Goal: Task Accomplishment & Management: Complete application form

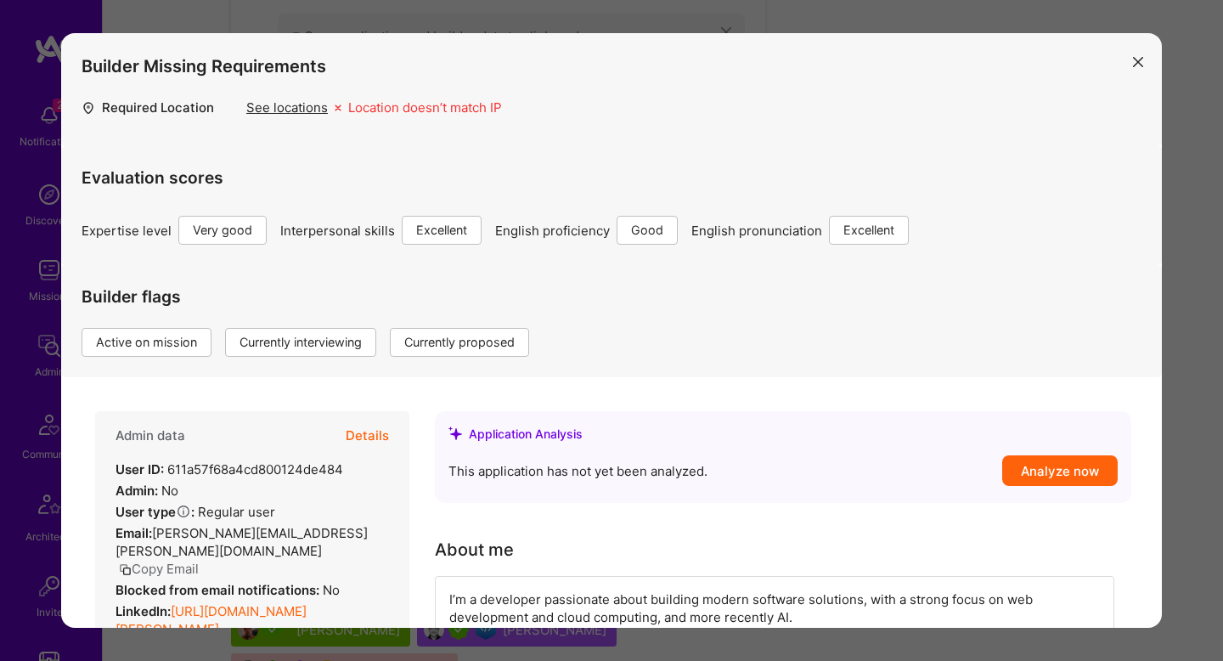
scroll to position [613, 0]
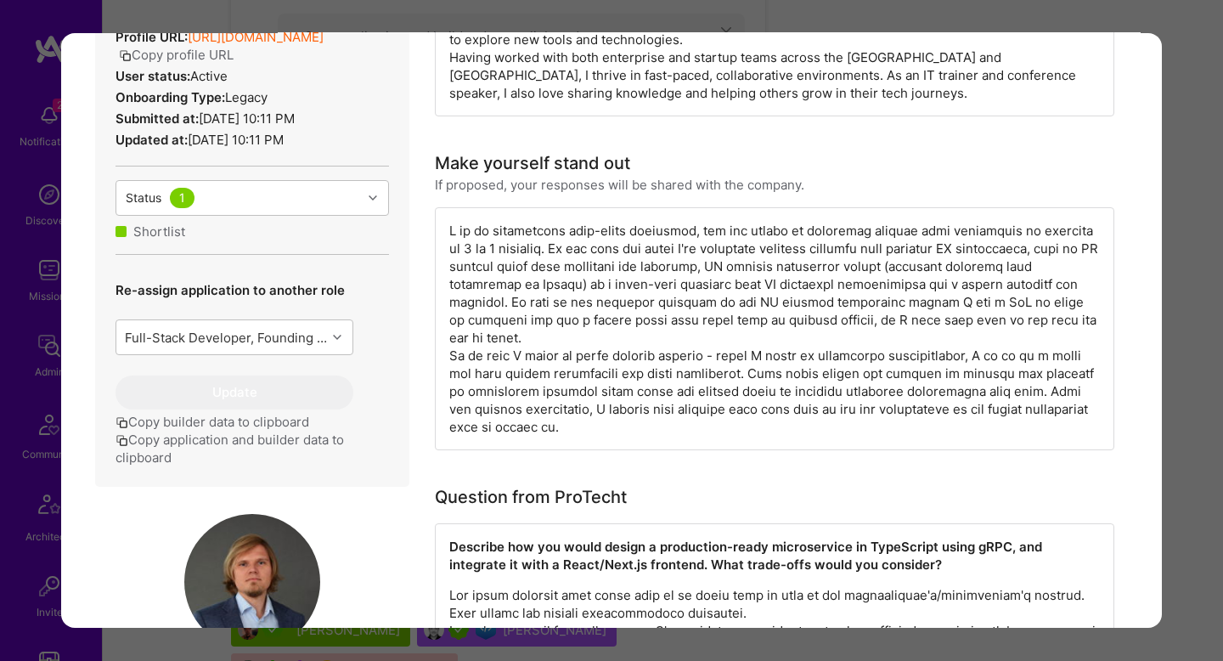
click at [1197, 113] on div "Builder Missing Requirements Required Location See locations Location doesn’t m…" at bounding box center [611, 330] width 1223 height 661
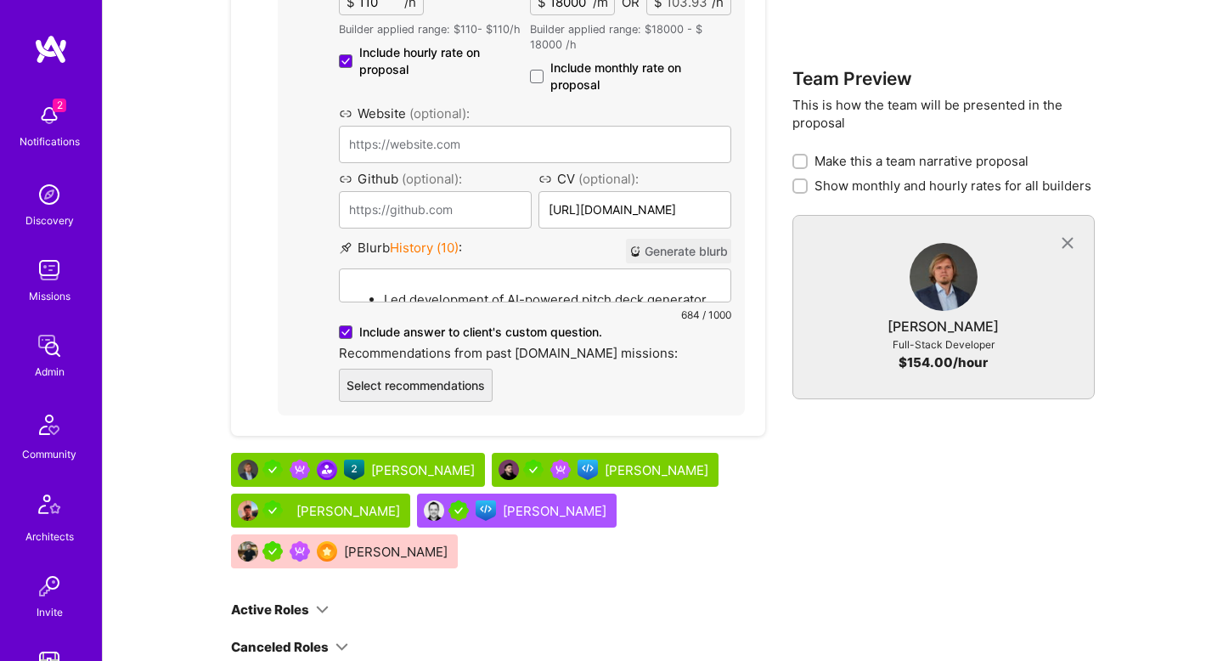
scroll to position [1379, 0]
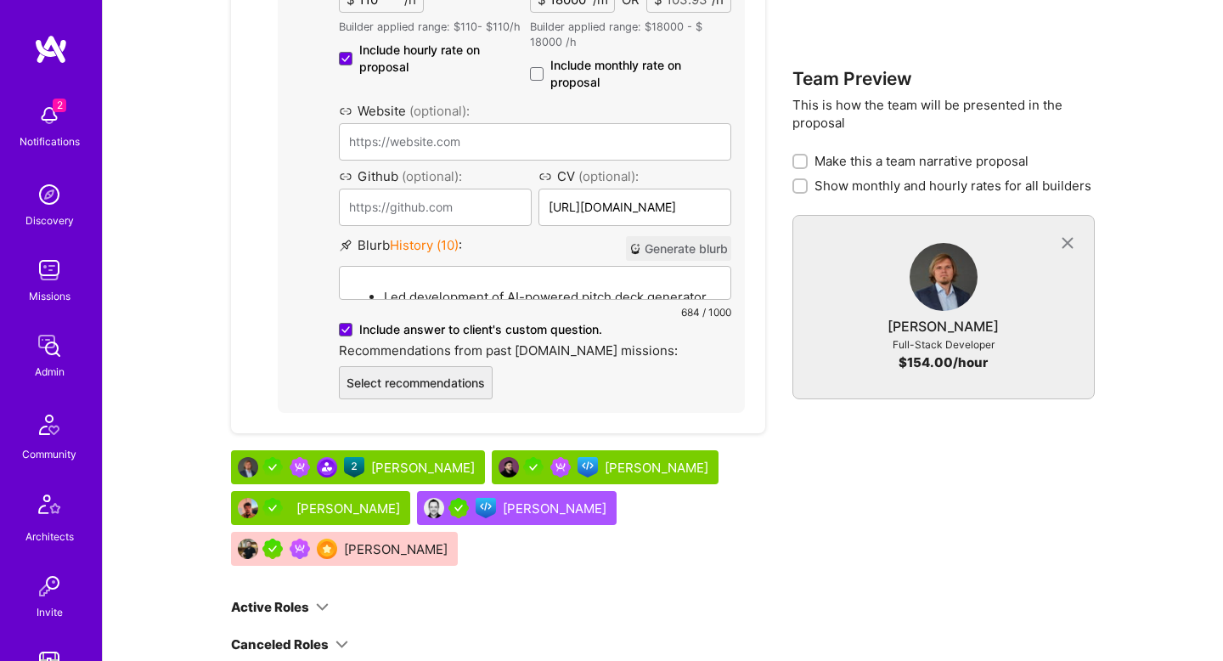
click at [598, 285] on div "Led development of AI-powered pitch deck generator at Elevo (2023), utilizing R…" at bounding box center [535, 361] width 391 height 188
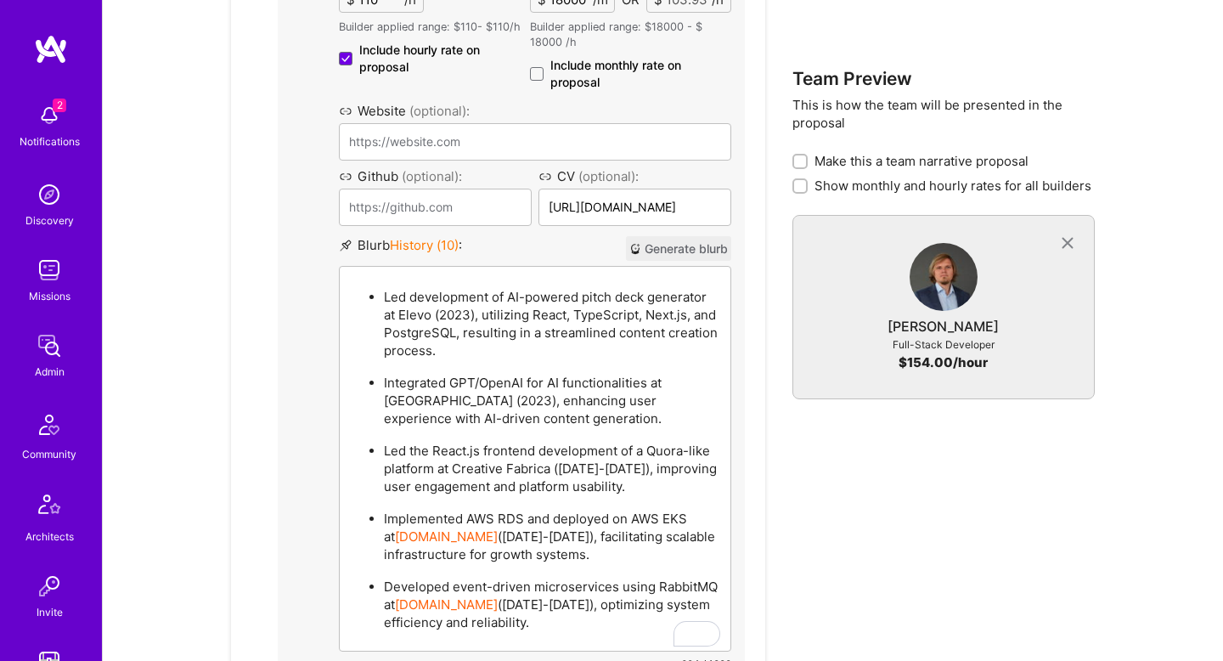
click at [554, 311] on p "Led development of AI-powered pitch deck generator at Elevo (2023), utilizing R…" at bounding box center [552, 323] width 336 height 71
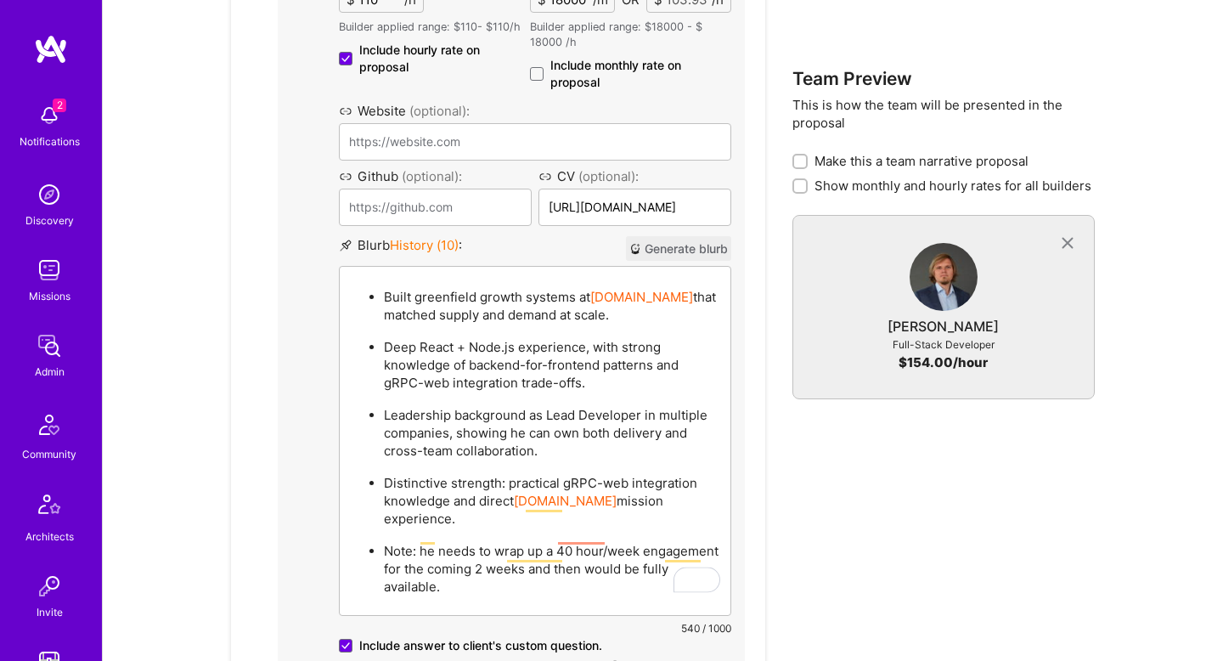
click at [394, 542] on p "Note: he needs to wrap up a 40 hour/week engagement for the coming 2 weeks and …" at bounding box center [552, 569] width 336 height 54
click at [424, 549] on p "Note : he needs to wrap up a 40 hour/week engagement for the coming 2 weeks and…" at bounding box center [552, 569] width 336 height 54
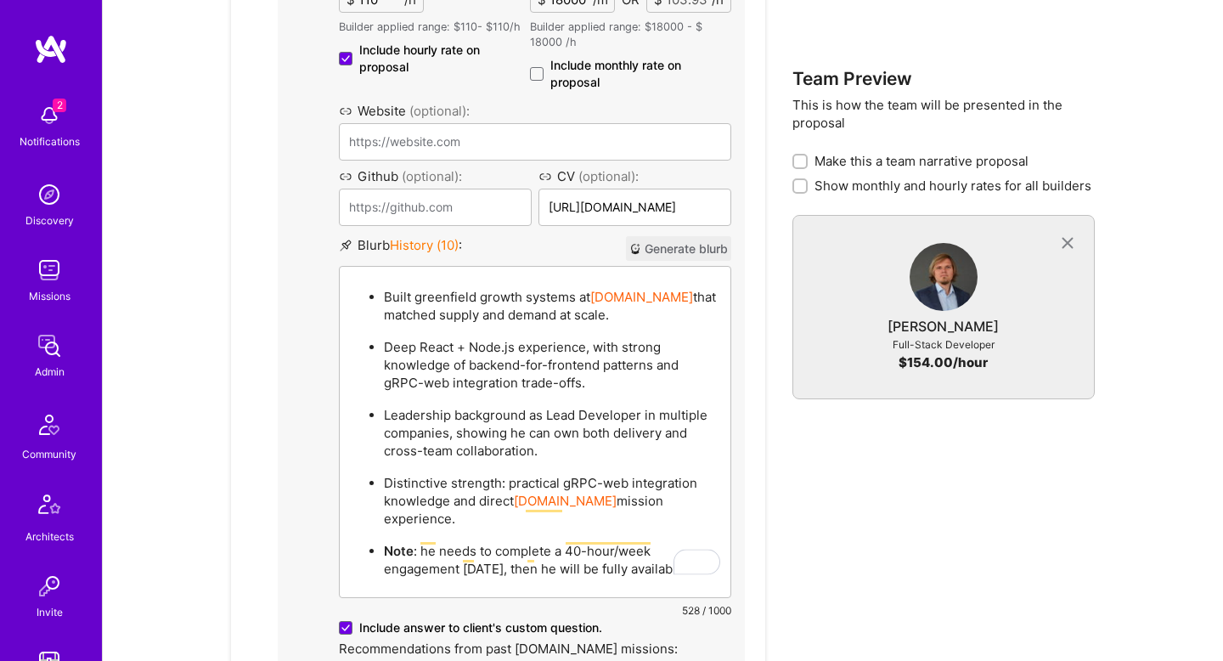
click at [673, 427] on p "Leadership background as Lead Developer in multiple companies, showing he can o…" at bounding box center [552, 433] width 336 height 54
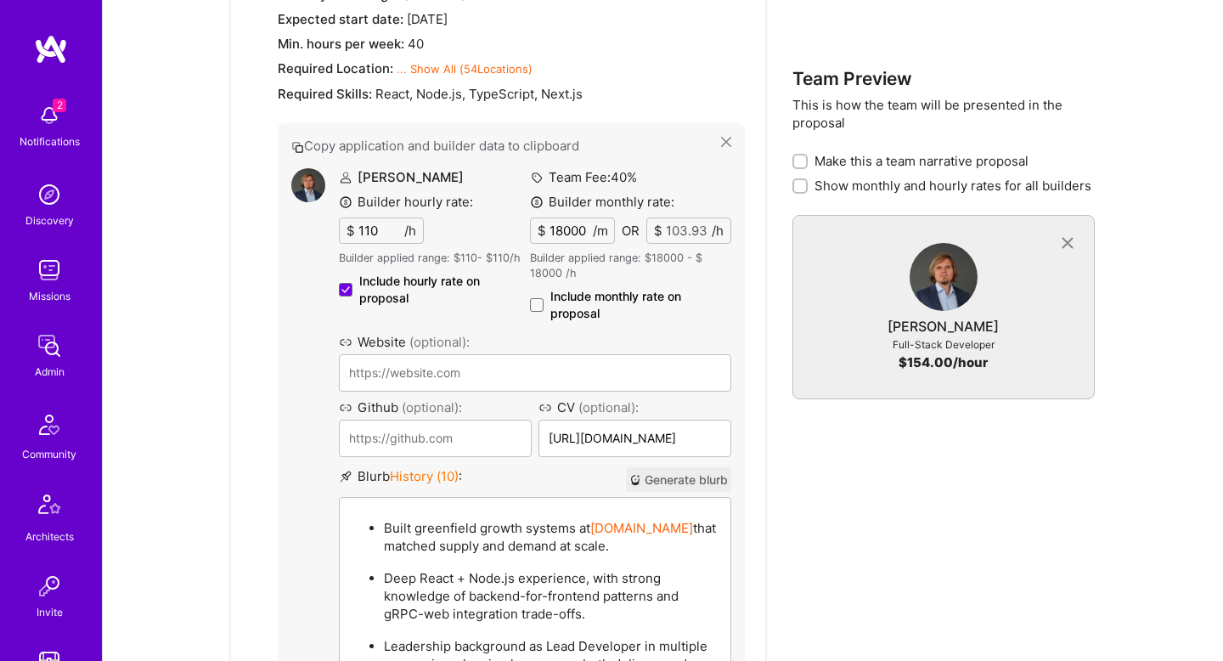
scroll to position [1147, 0]
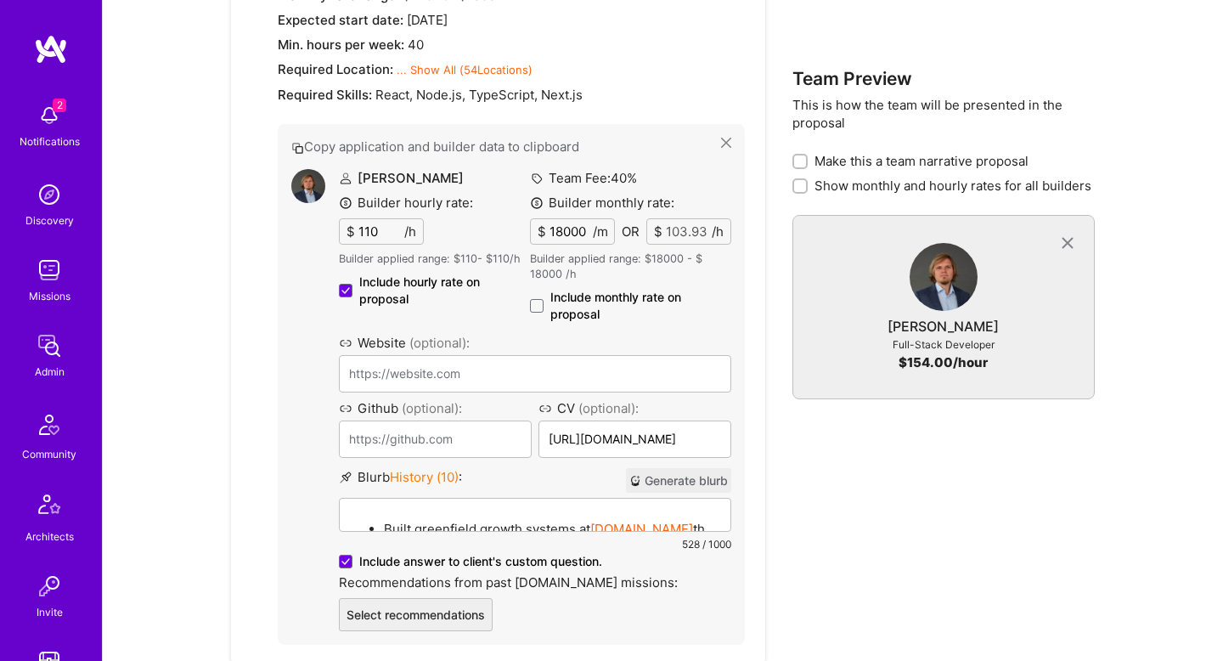
click at [522, 301] on span "Include hourly rate on proposal" at bounding box center [444, 290] width 171 height 34
click at [0, 0] on input "Include hourly rate on proposal" at bounding box center [0, 0] width 0 height 0
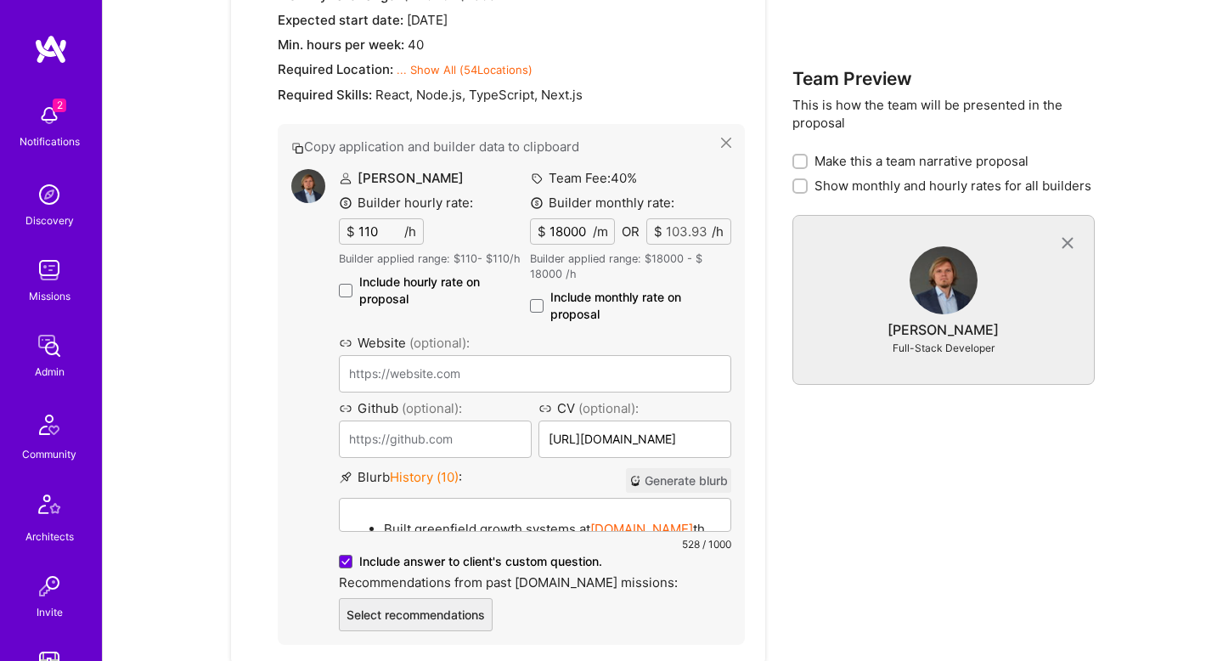
click at [522, 301] on span "Include hourly rate on proposal" at bounding box center [444, 290] width 171 height 34
click at [0, 0] on input "Include hourly rate on proposal" at bounding box center [0, 0] width 0 height 0
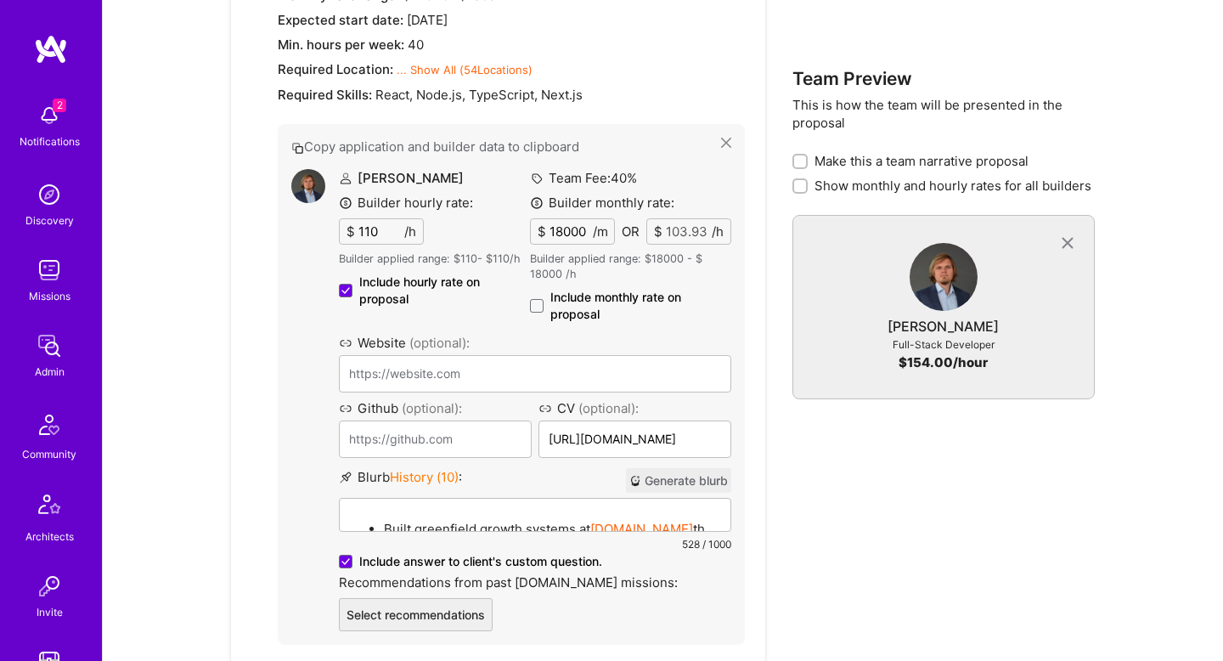
click at [568, 312] on span "Include monthly rate on proposal" at bounding box center [640, 306] width 181 height 34
click at [0, 0] on input "Include monthly rate on proposal" at bounding box center [0, 0] width 0 height 0
click at [409, 279] on span "Include hourly rate on proposal" at bounding box center [444, 290] width 171 height 34
click at [0, 0] on input "Include hourly rate on proposal" at bounding box center [0, 0] width 0 height 0
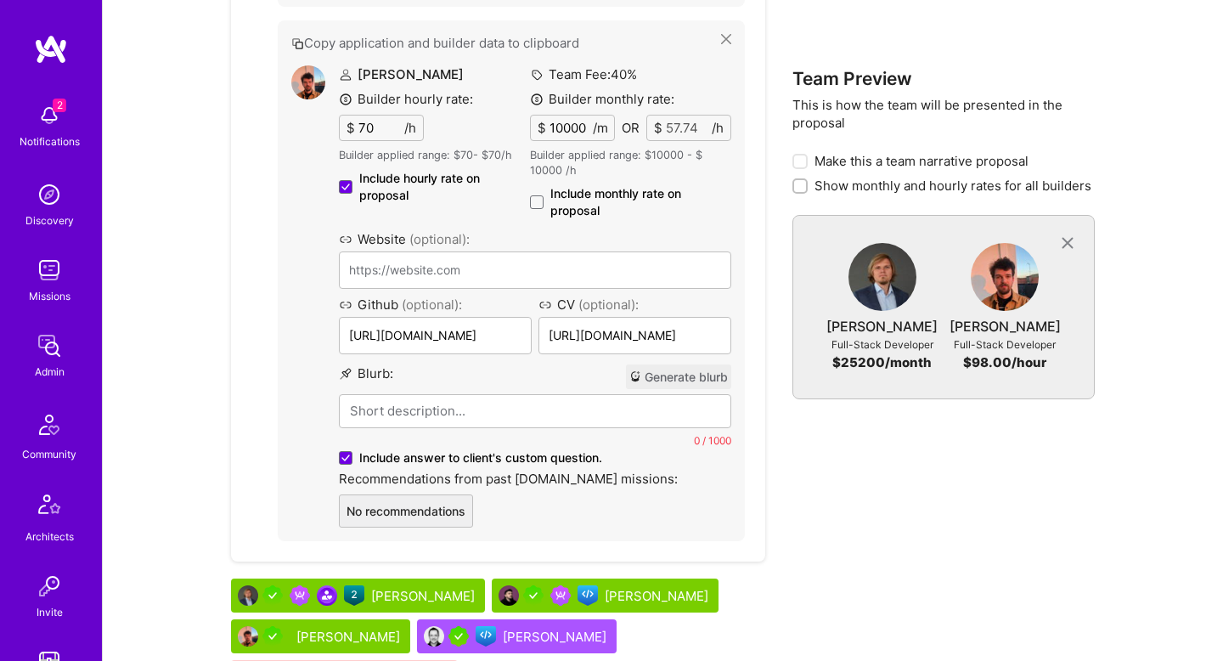
scroll to position [1811, 0]
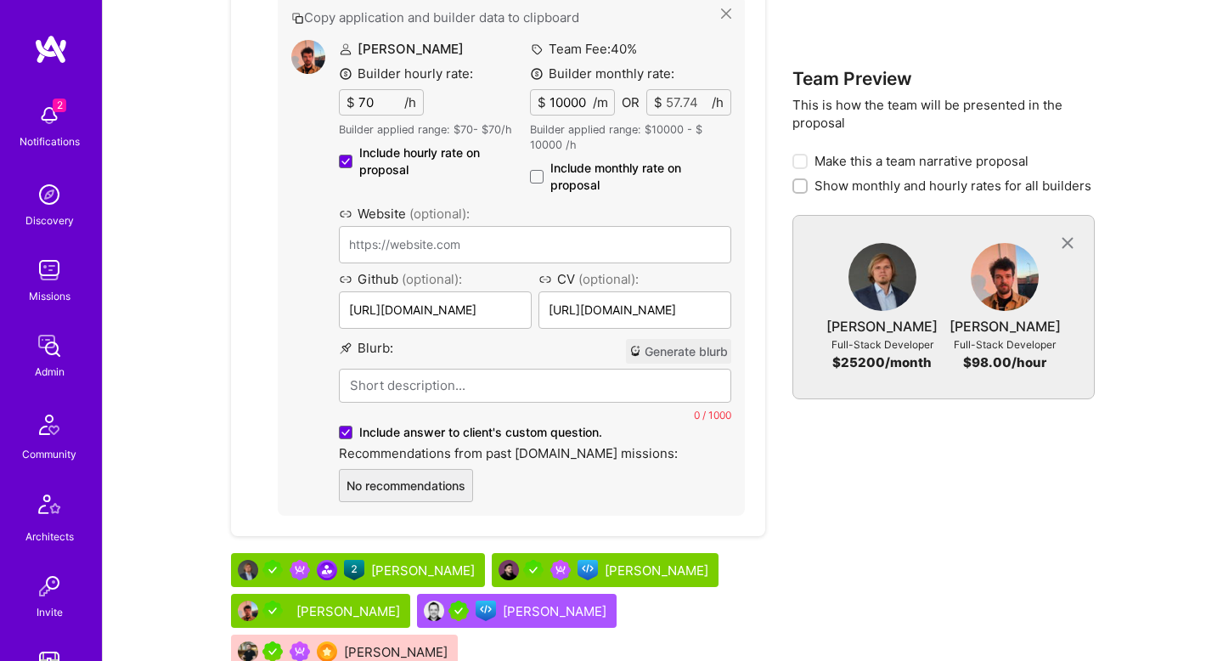
click at [416, 170] on span "Include hourly rate on proposal" at bounding box center [444, 161] width 171 height 34
click at [0, 0] on input "Include hourly rate on proposal" at bounding box center [0, 0] width 0 height 0
click at [572, 168] on span "Include monthly rate on proposal" at bounding box center [640, 177] width 181 height 34
click at [0, 0] on input "Include monthly rate on proposal" at bounding box center [0, 0] width 0 height 0
checkbox input "true"
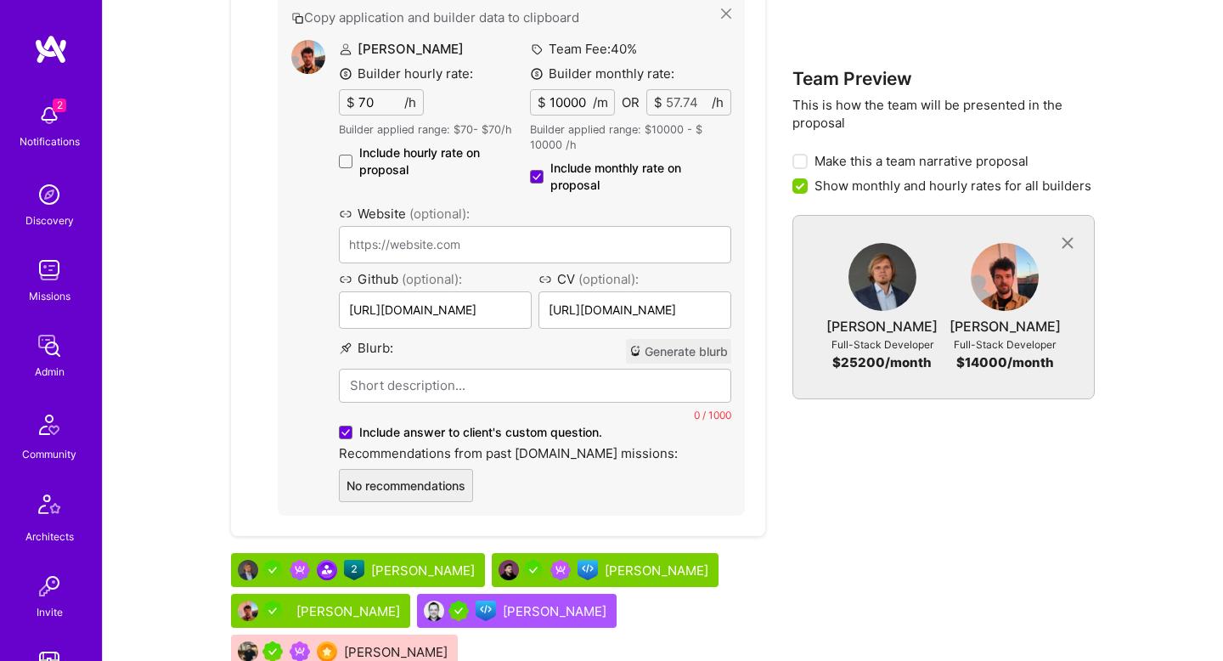
click at [492, 386] on p at bounding box center [535, 385] width 370 height 18
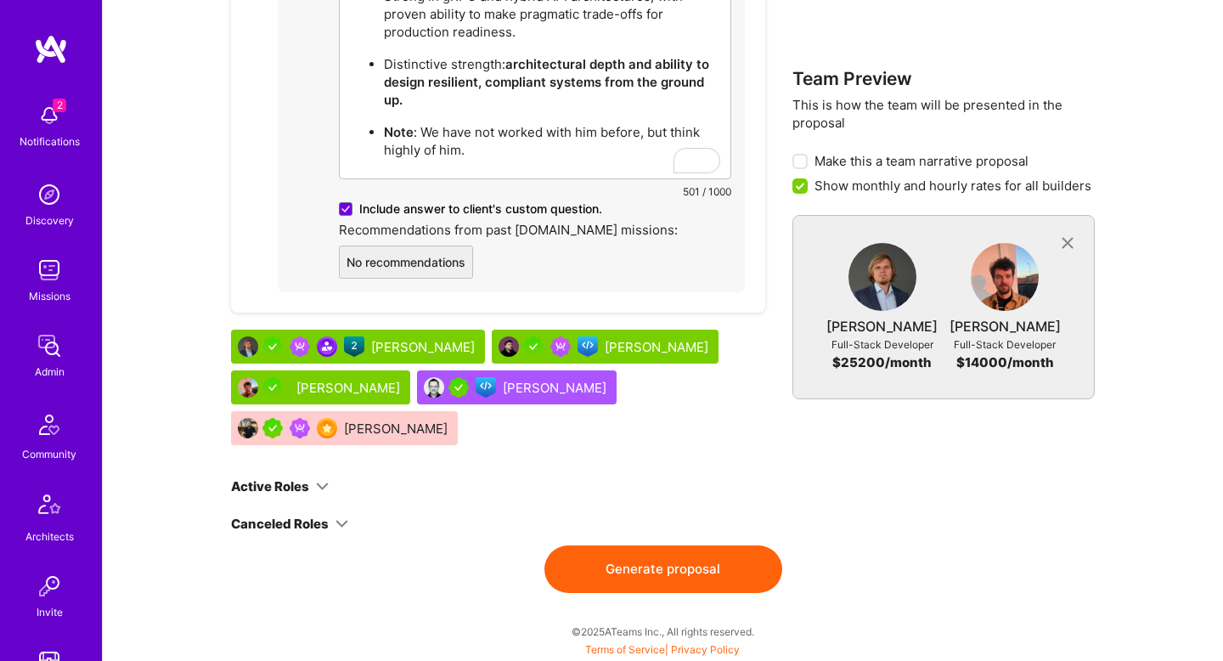
scroll to position [2033, 0]
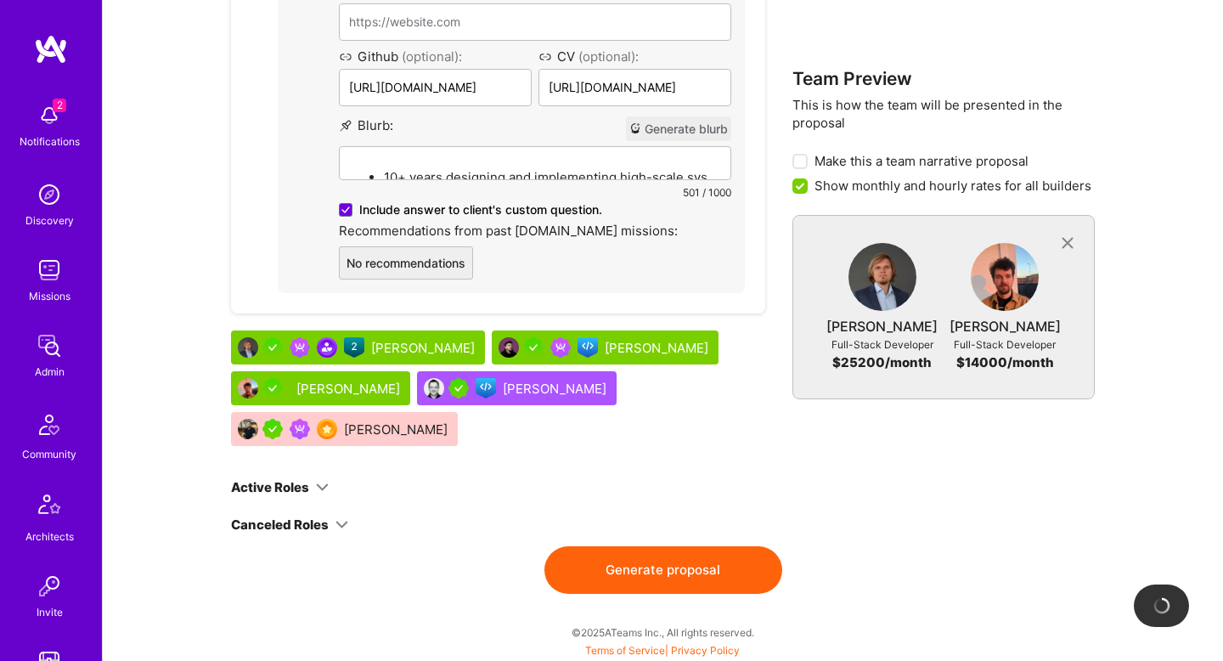
checkbox input "false"
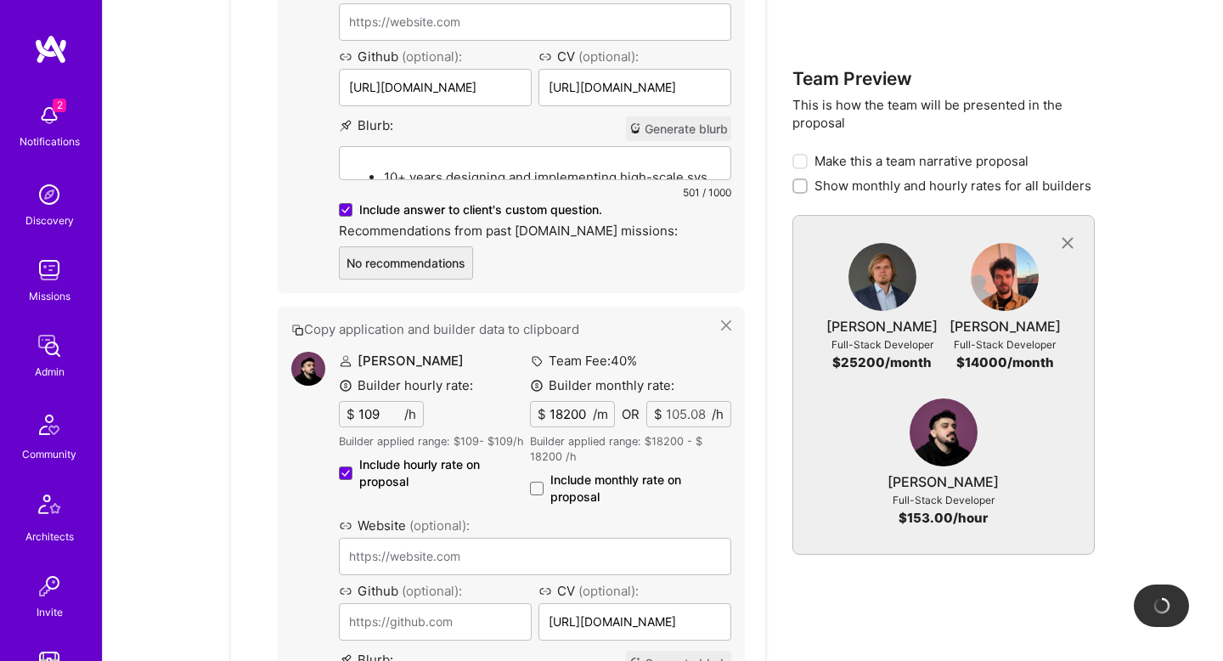
type input "[URL][DOMAIN_NAME]"
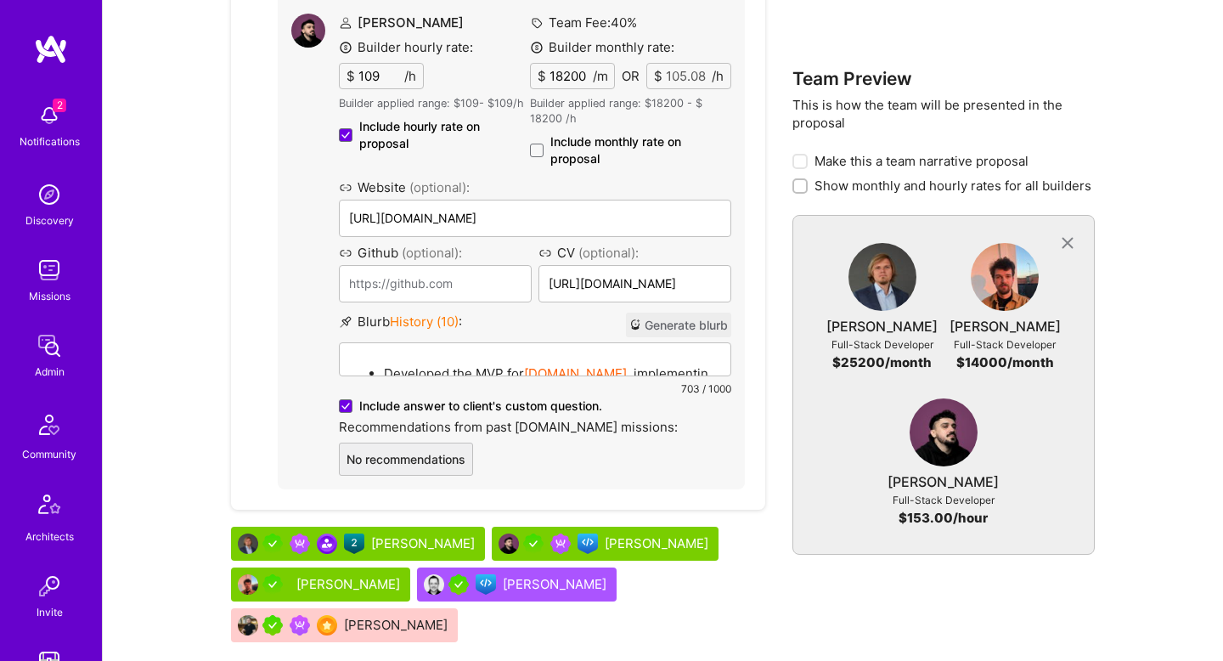
scroll to position [2418, 0]
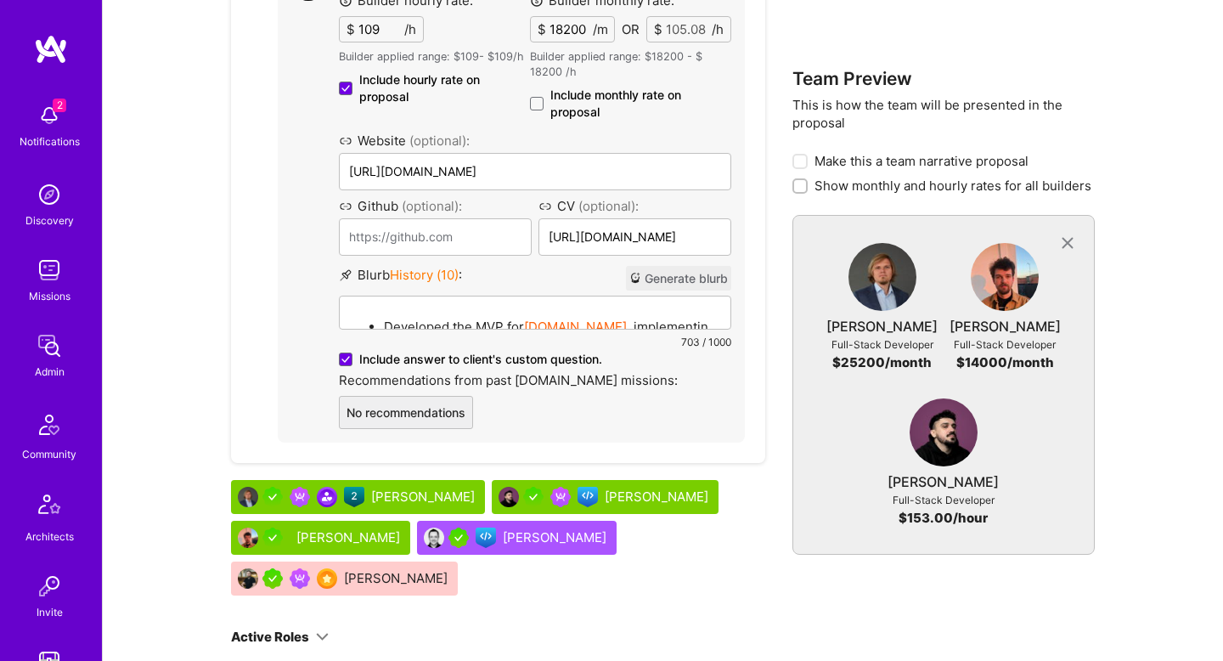
click at [542, 310] on div "Developed the MVP for [DOMAIN_NAME] , implementing AI-powered code obfuscation,…" at bounding box center [535, 390] width 391 height 188
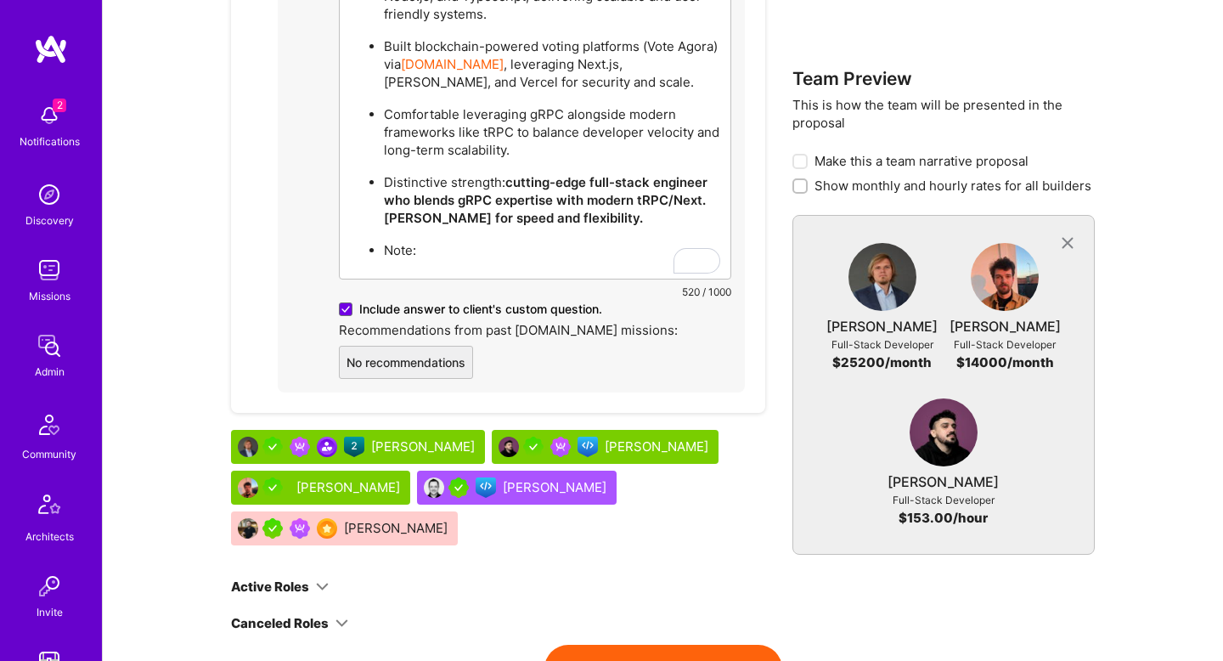
scroll to position [2651, 0]
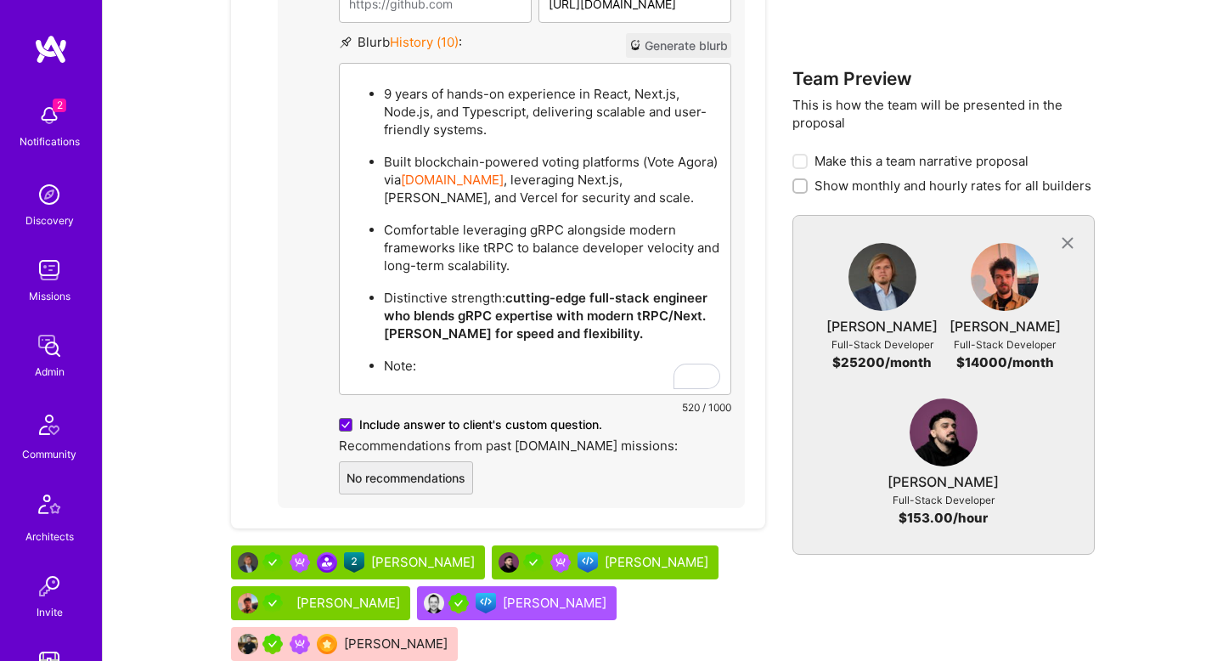
click at [543, 355] on ul "9 years of hands-on experience in React, Next.js, Node.js, and Typescript, deli…" at bounding box center [535, 228] width 370 height 291
click at [532, 358] on p "Note:" at bounding box center [552, 366] width 336 height 18
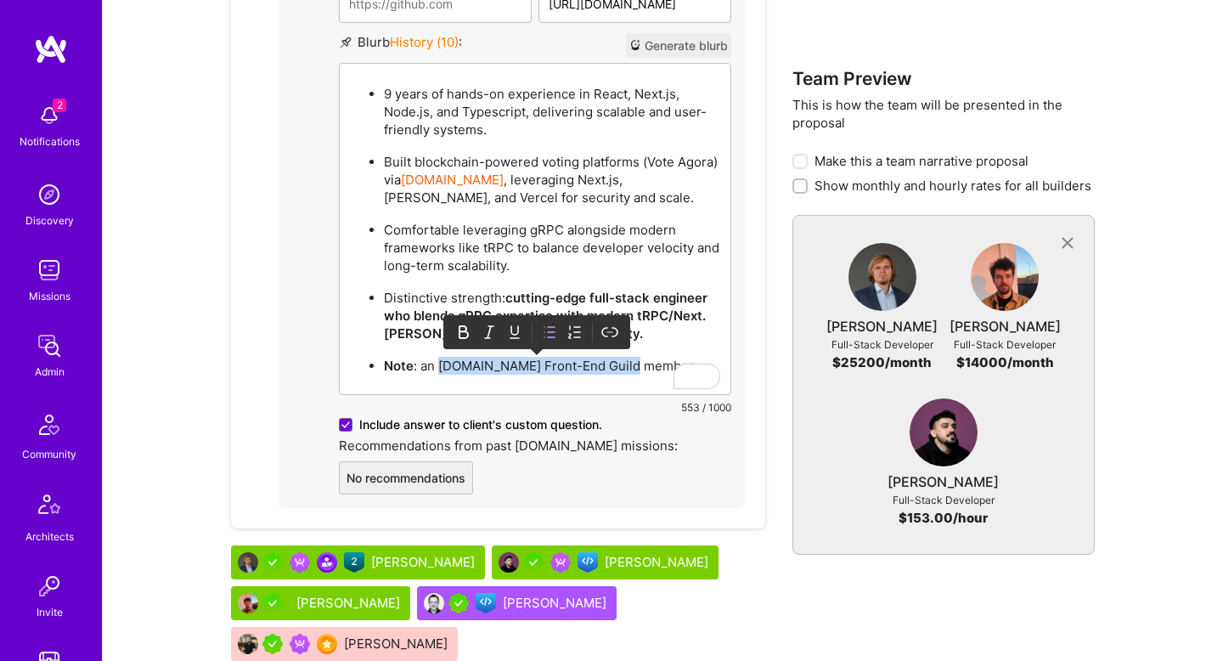
copy p "[DOMAIN_NAME] Front-End Guild member"
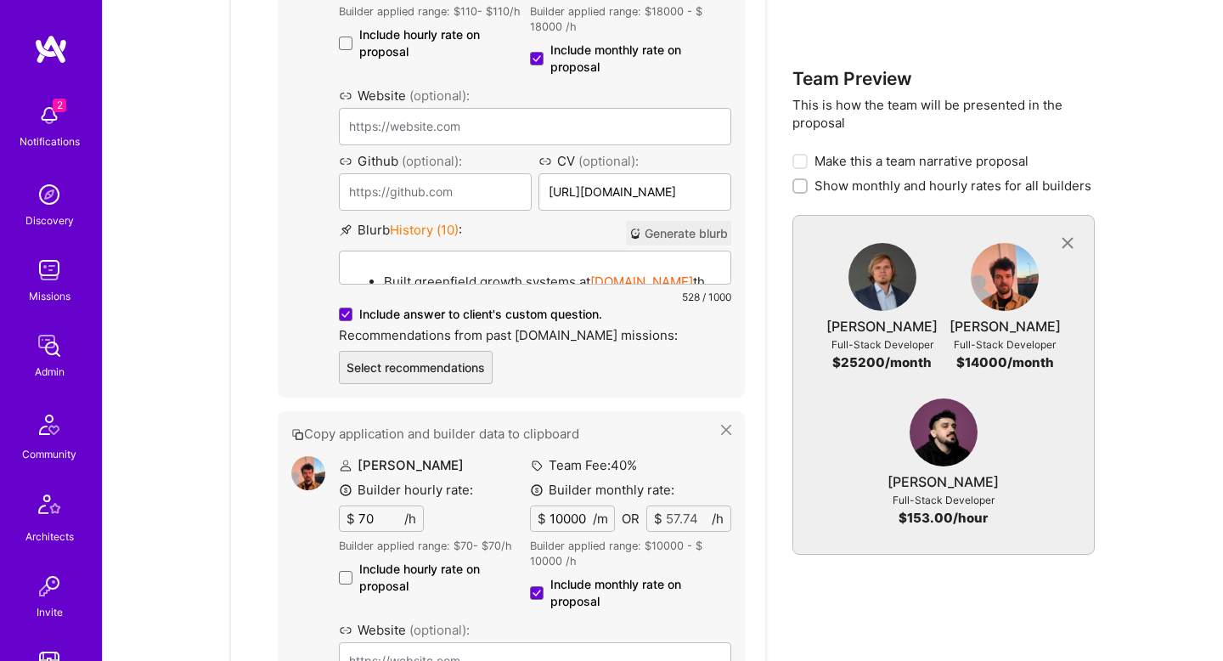
scroll to position [1540, 0]
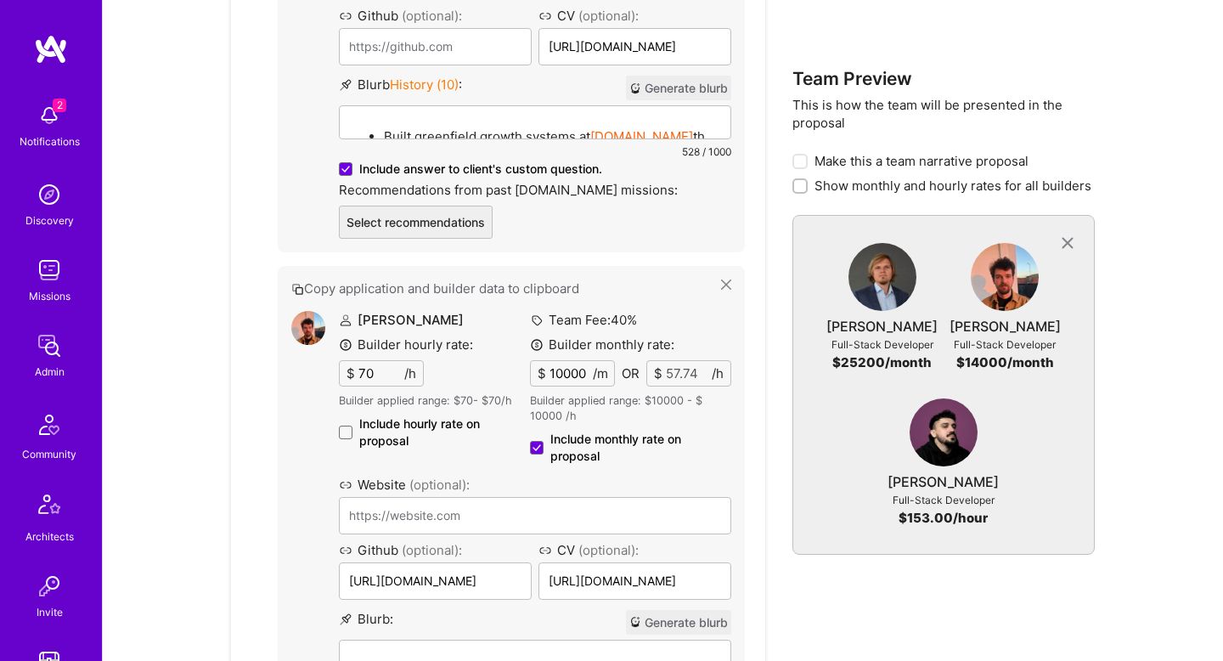
click at [495, 127] on li "Built greenfield growth systems at [DOMAIN_NAME] that matched supply and demand…" at bounding box center [552, 136] width 336 height 20
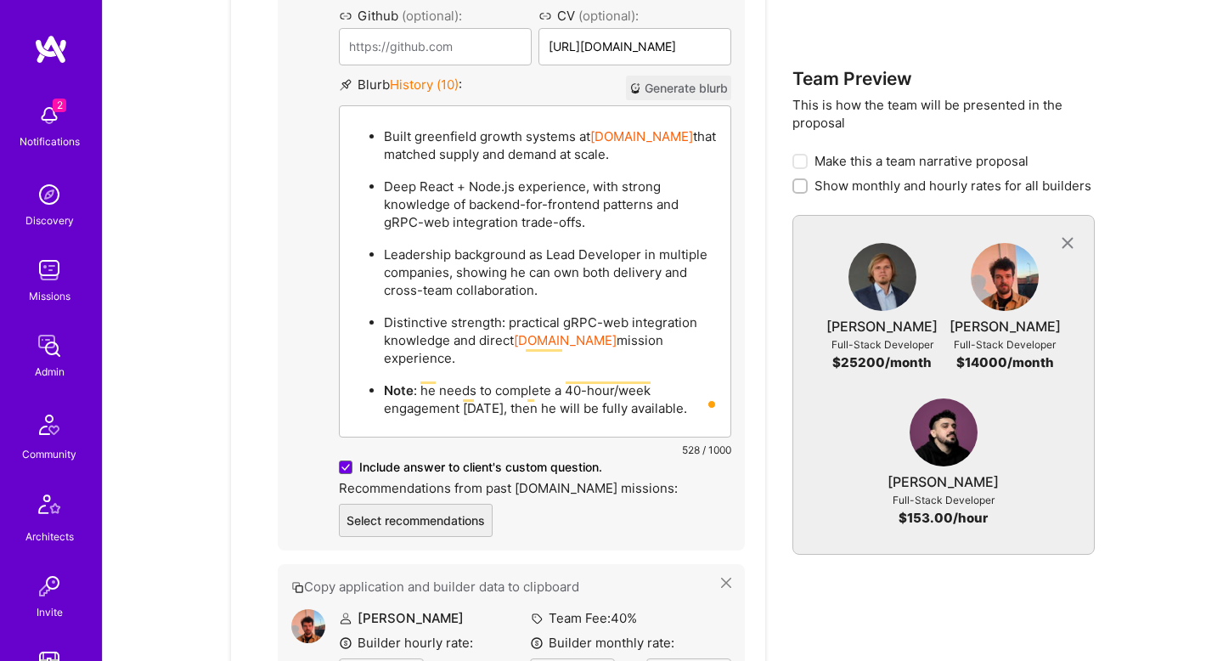
click at [514, 358] on ul "Built greenfield growth systems at [DOMAIN_NAME] that matched supply and demand…" at bounding box center [535, 271] width 370 height 291
click at [518, 386] on p "Note : he needs to complete a 40-hour/week engagement [DATE], then he will be f…" at bounding box center [552, 399] width 336 height 36
click at [581, 139] on p "Built greenfield growth systems at [DOMAIN_NAME] that matched supply and demand…" at bounding box center [552, 145] width 336 height 36
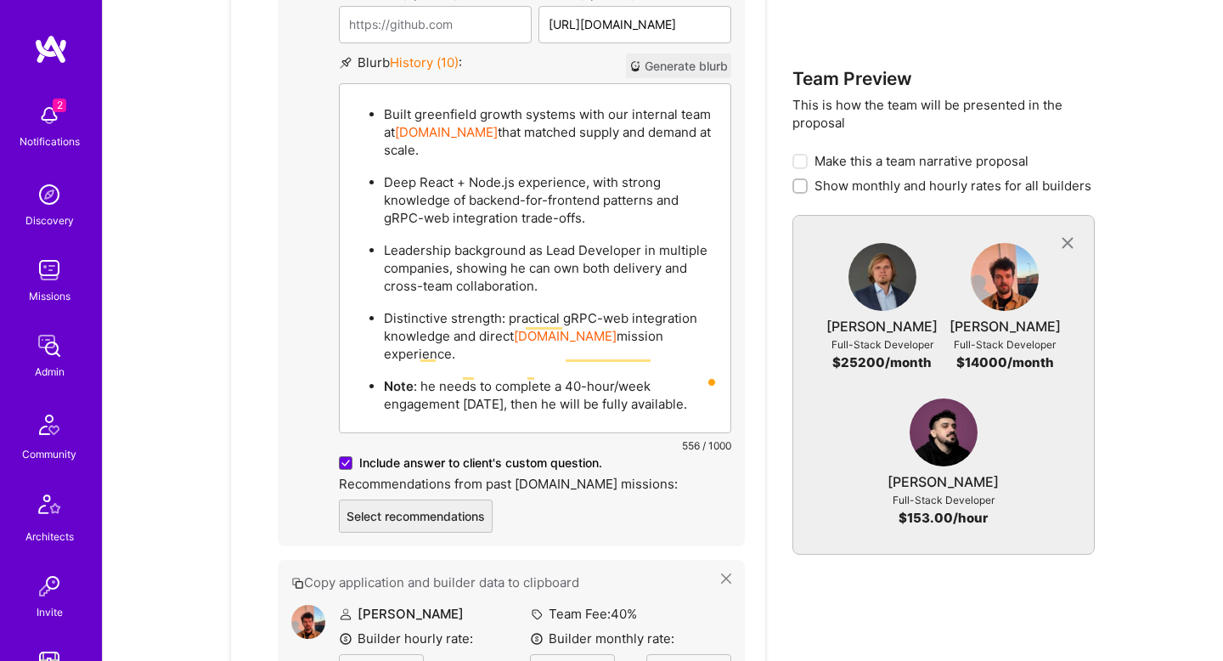
scroll to position [1573, 0]
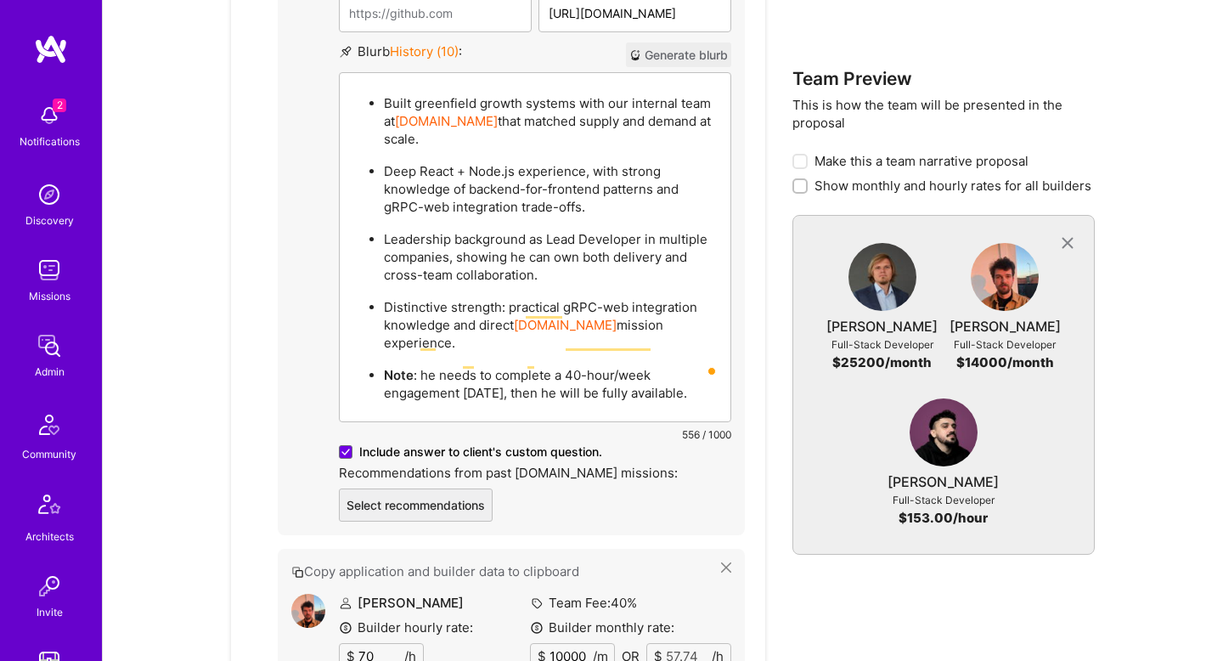
click at [522, 108] on p "Built greenfield growth systems with our internal team at [DOMAIN_NAME] that ma…" at bounding box center [552, 121] width 336 height 54
click at [634, 307] on p "Distinctive strength: practical gRPC-web integration knowledge and direct [DOMA…" at bounding box center [552, 325] width 336 height 54
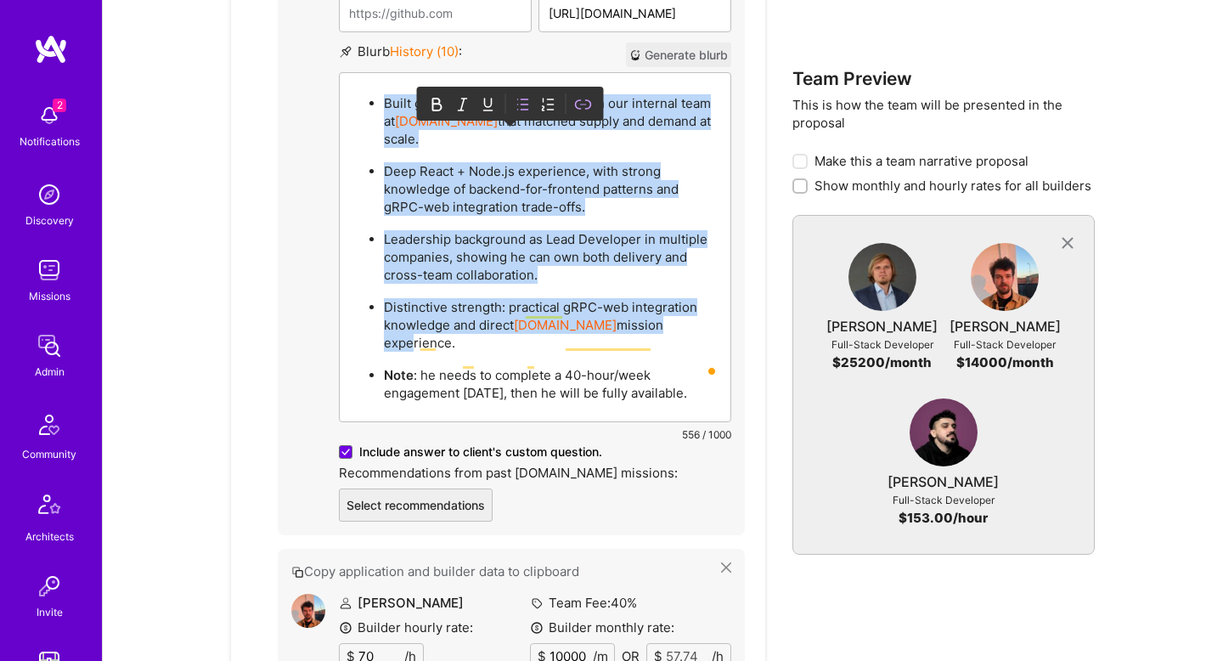
click at [690, 308] on p "Distinctive strength: practical gRPC-web integration knowledge and direct [DOMA…" at bounding box center [552, 325] width 336 height 54
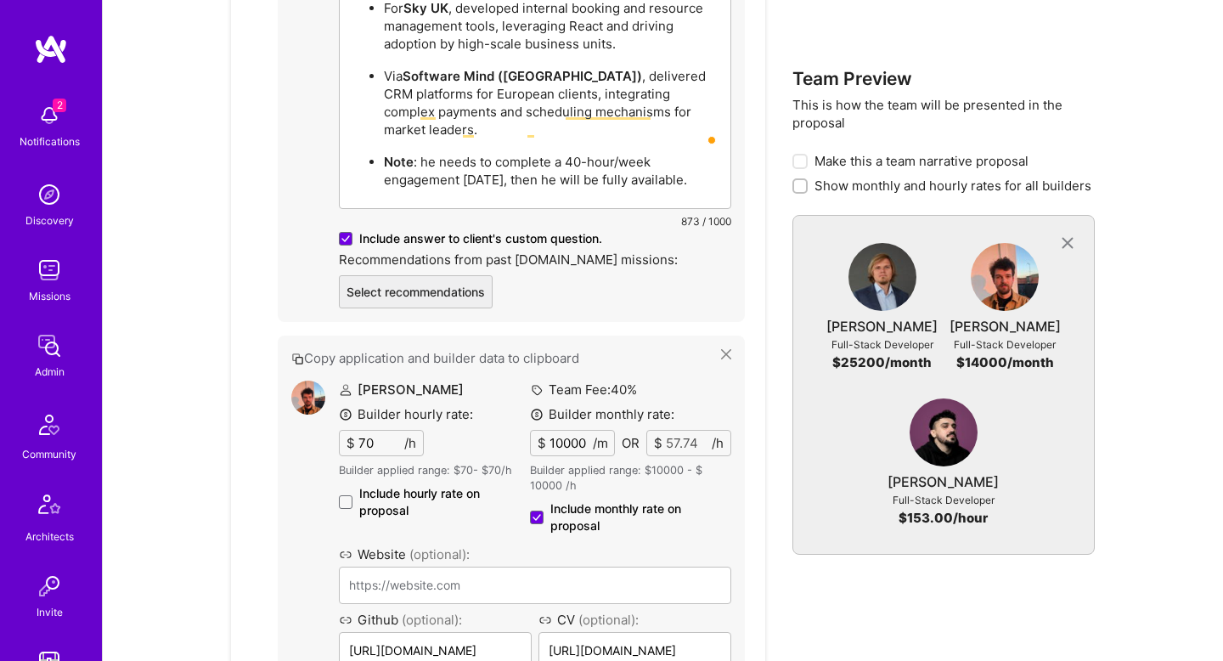
scroll to position [1921, 0]
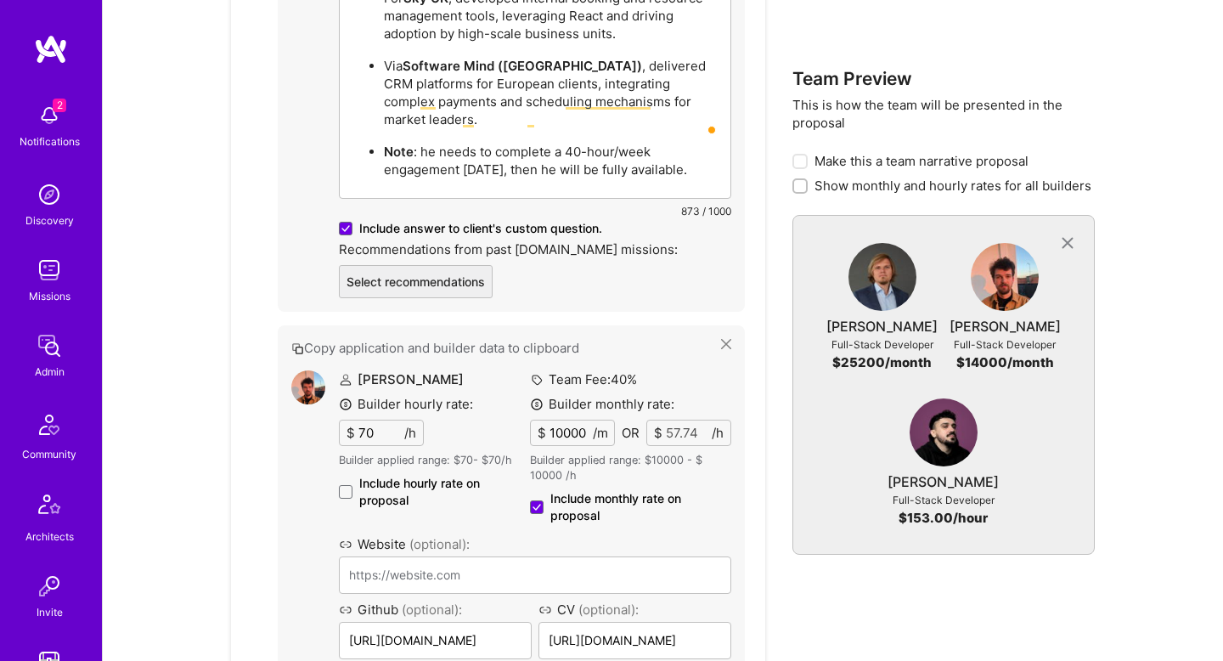
click at [563, 386] on div "[PERSON_NAME] Builder hourly rate: $ 70 /h Builder applied range: $ 70 - $ 70 /…" at bounding box center [535, 601] width 392 height 462
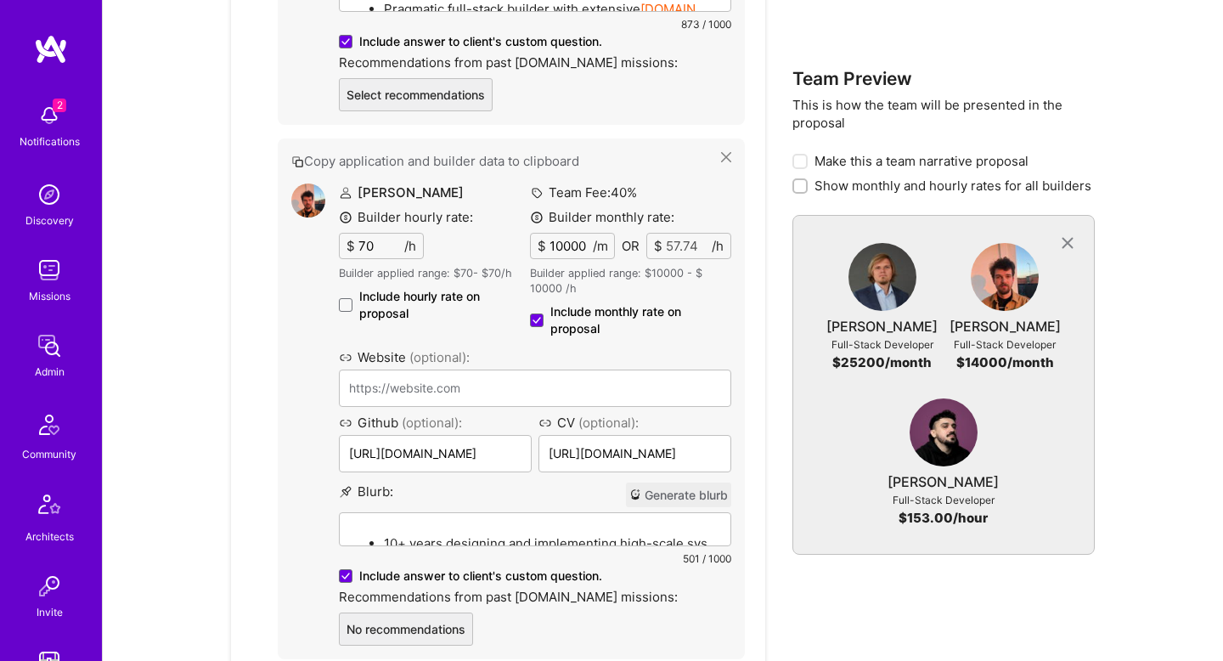
scroll to position [1659, 0]
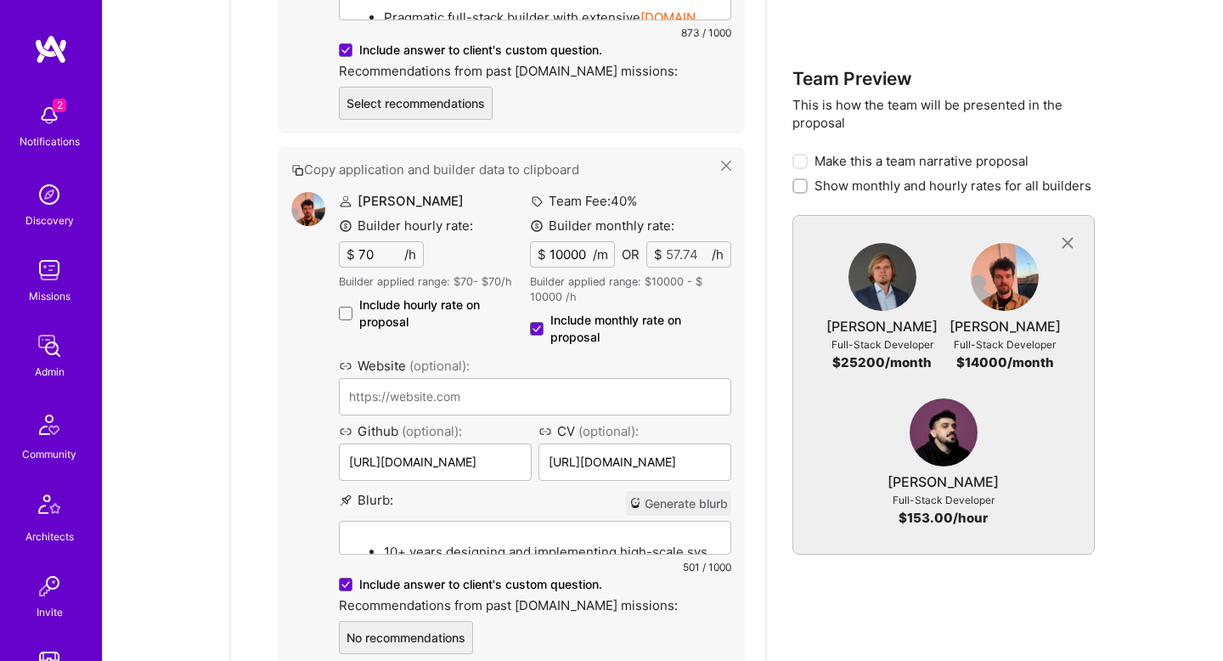
type input "1000"
type input "5.77"
type input "13000"
type input "75.06"
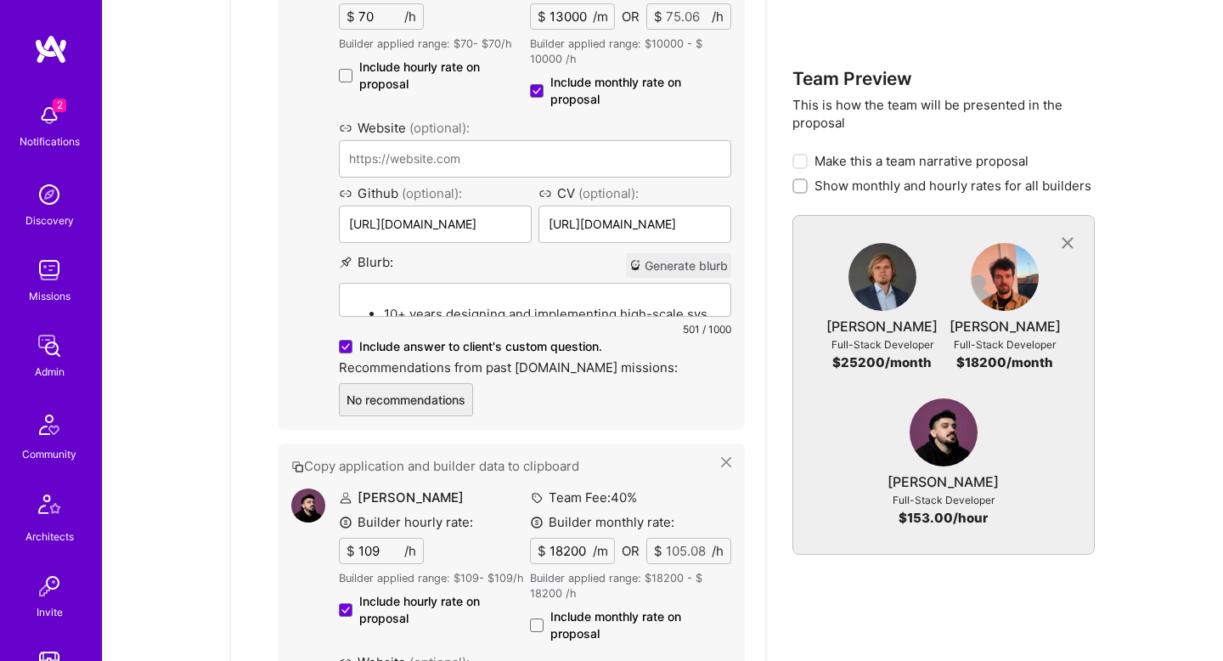
type input "13000"
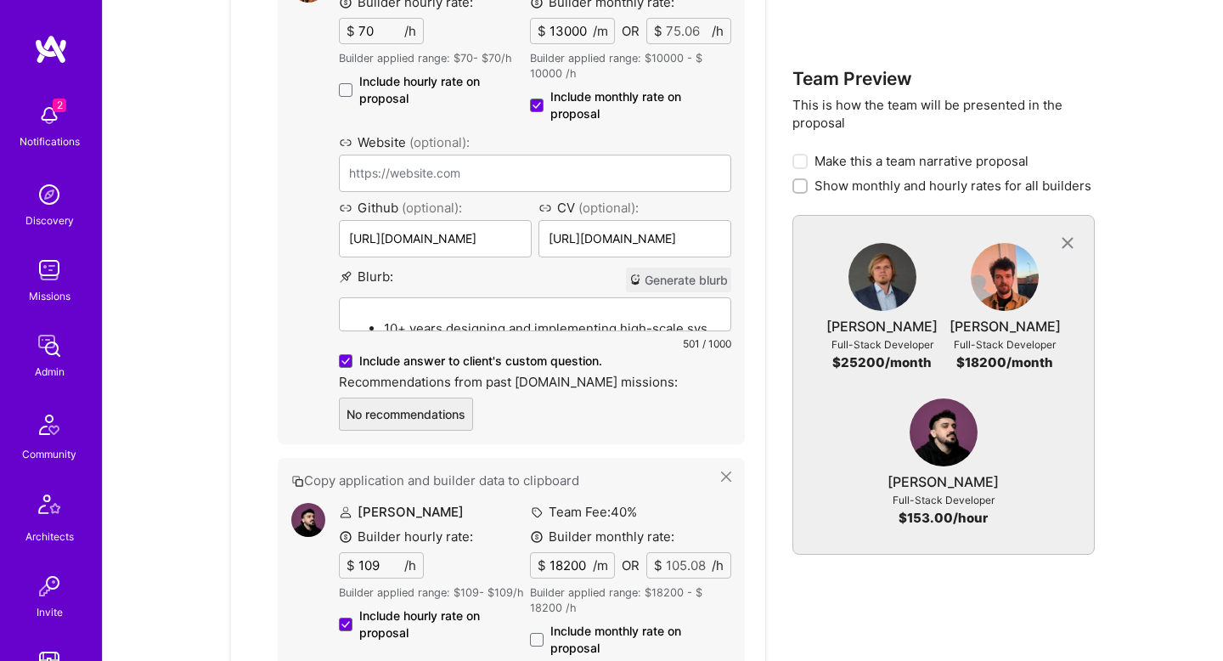
scroll to position [1821, 0]
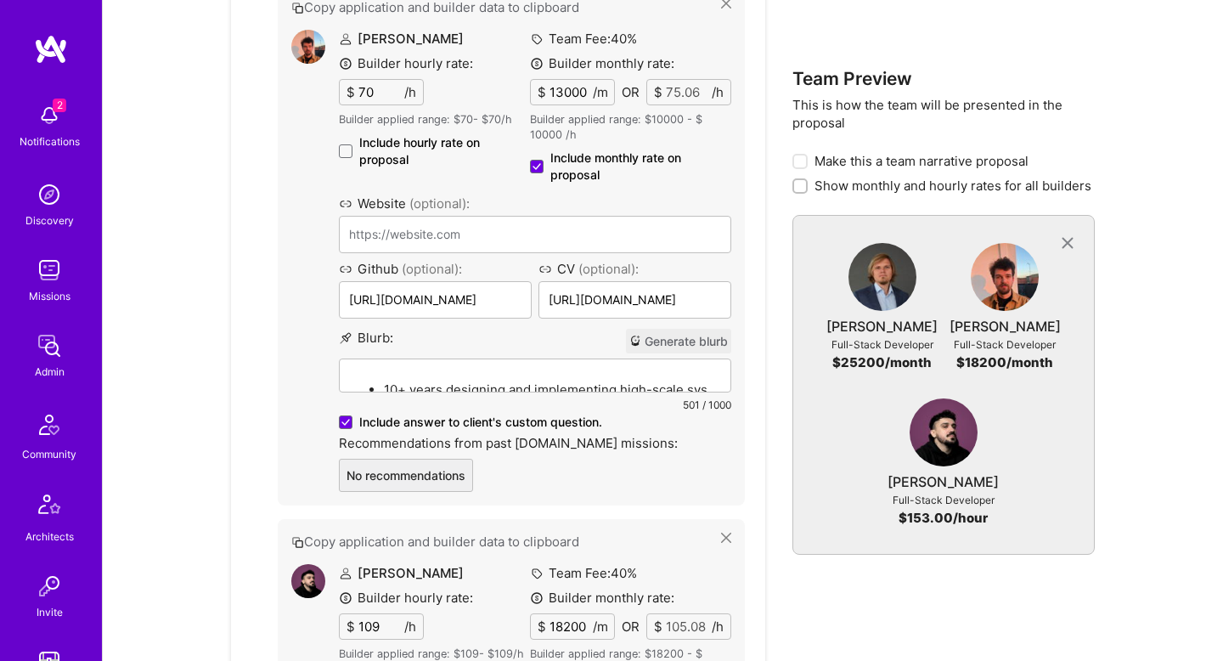
click at [543, 358] on div "Blurb : Generate blurb 10+ years designing and implementing high-scale systems …" at bounding box center [535, 371] width 392 height 85
click at [542, 370] on div "10+ years designing and implementing high-scale systems across fintech, healthc…" at bounding box center [535, 453] width 391 height 188
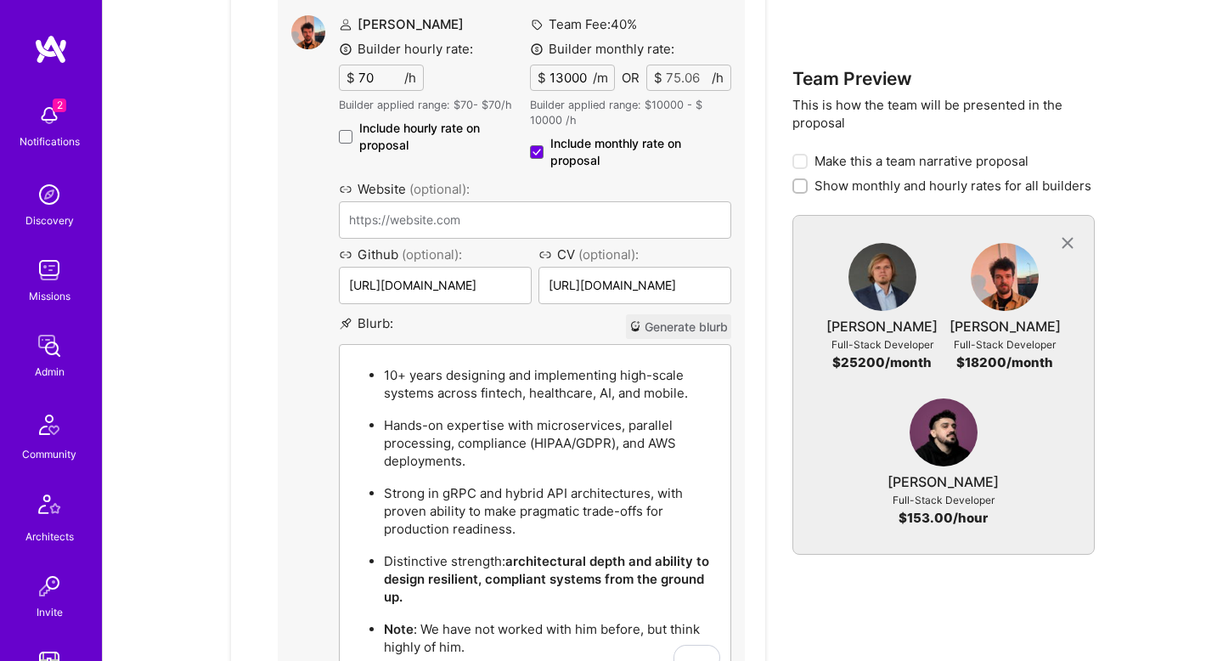
click at [542, 370] on p "10+ years designing and implementing high-scale systems across fintech, healthc…" at bounding box center [552, 384] width 336 height 36
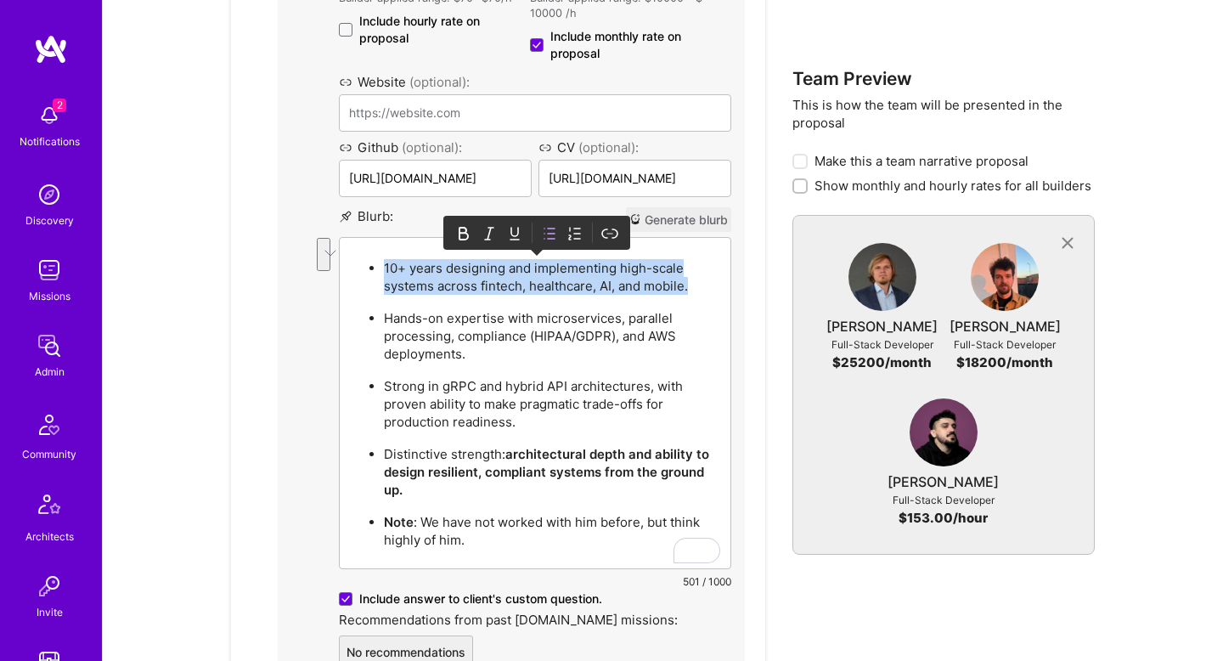
scroll to position [2034, 0]
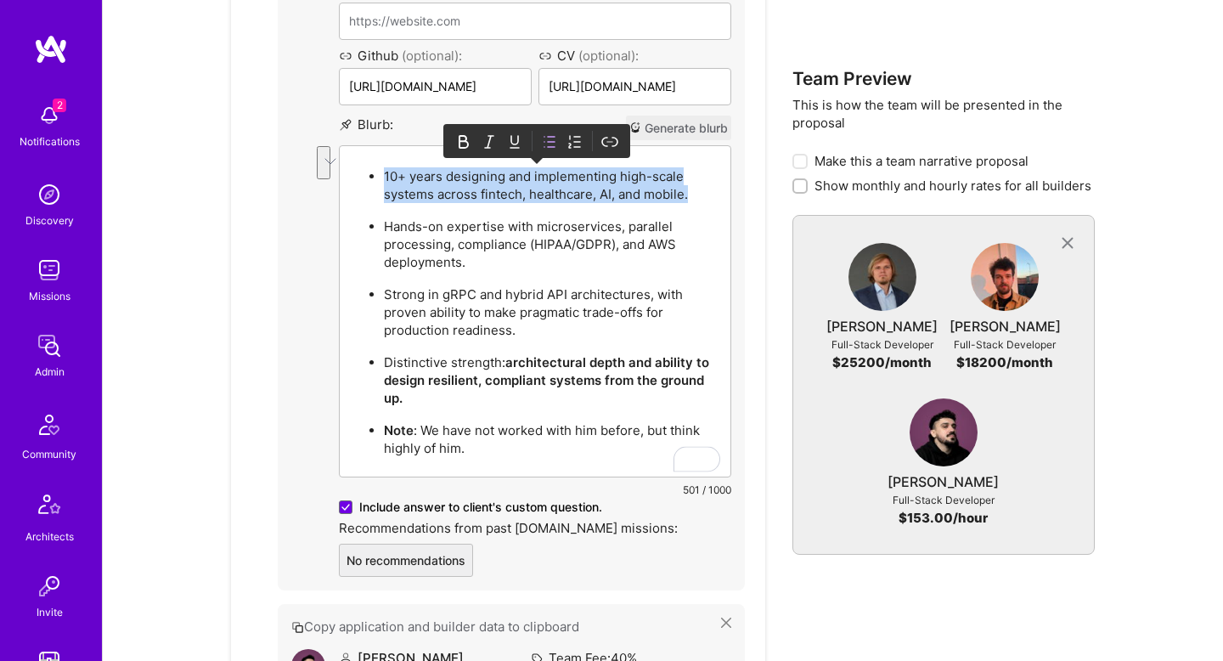
click at [537, 379] on strong "architectural depth and ability to design resilient, compliant systems from the…" at bounding box center [546, 380] width 325 height 52
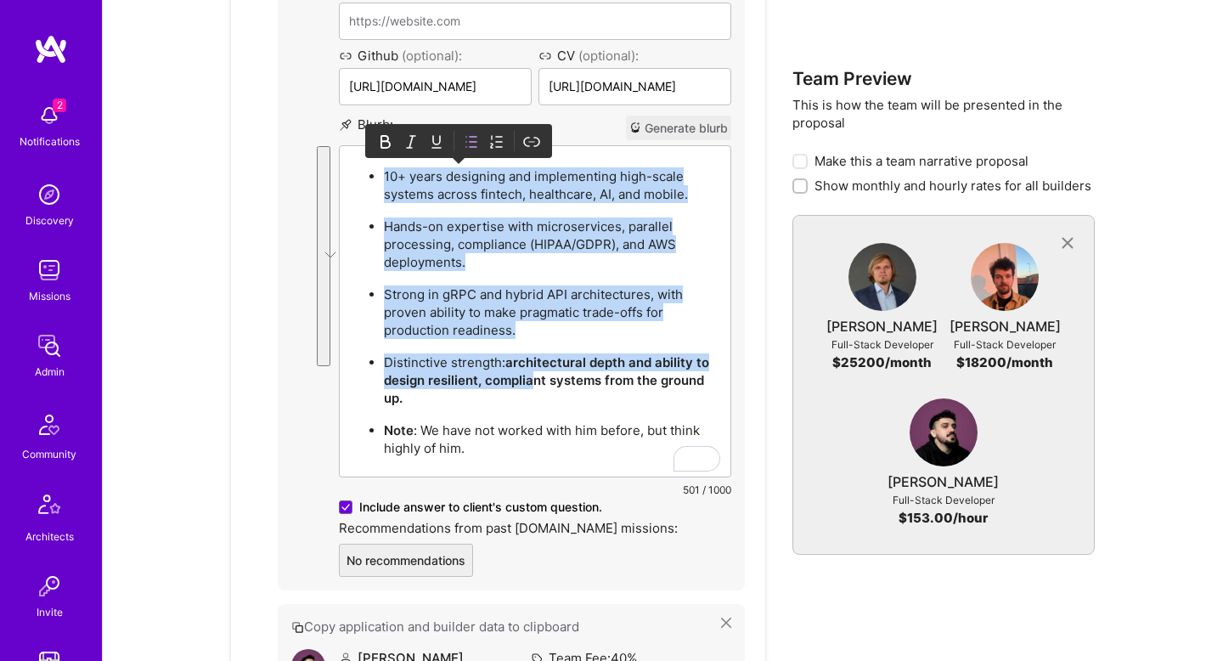
click at [561, 405] on p "Distinctive strength: architectural depth and ability to design resilient, comp…" at bounding box center [552, 380] width 336 height 54
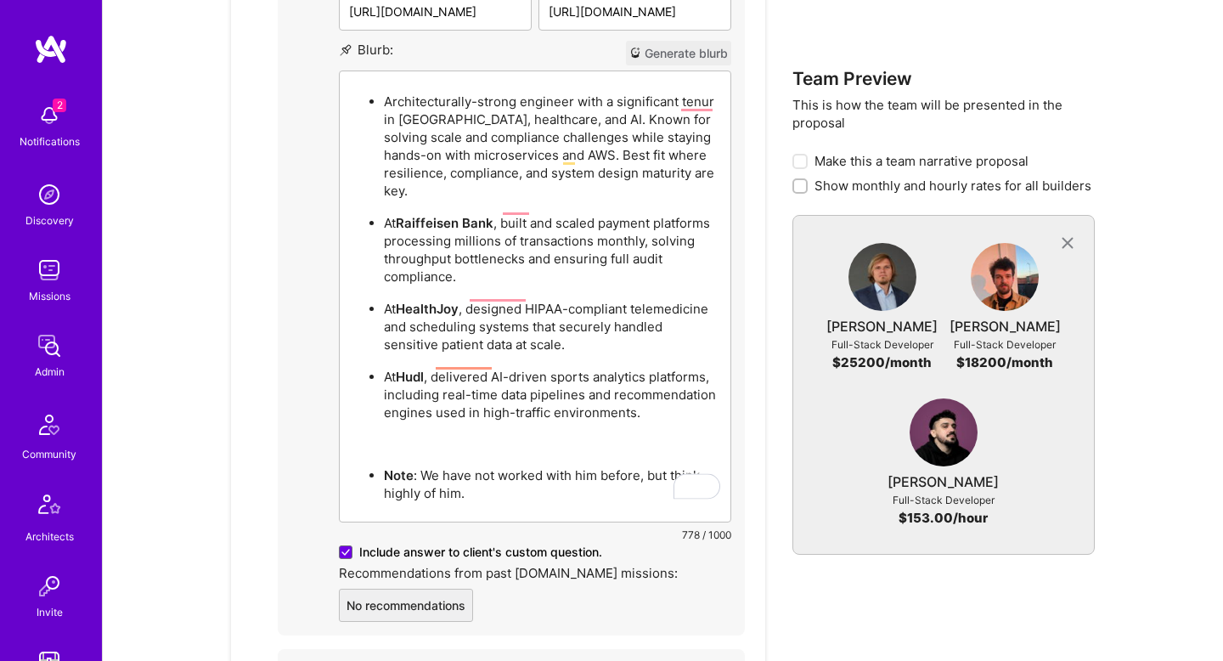
scroll to position [2123, 0]
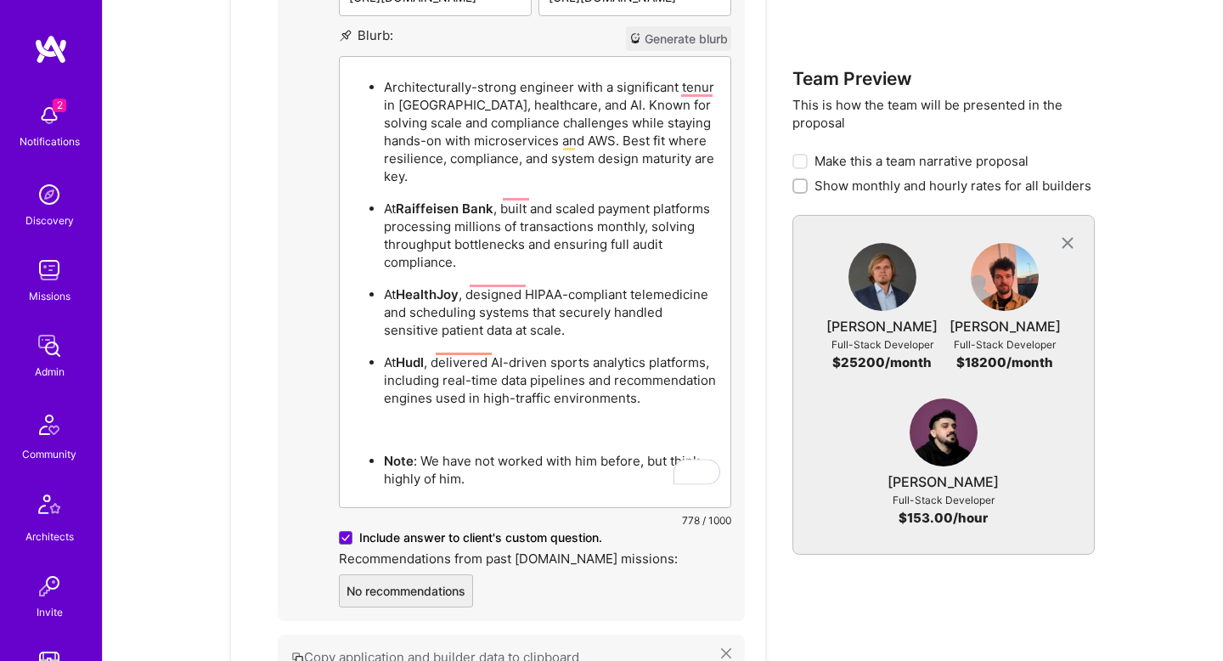
click at [578, 452] on p "Note : We have not worked with him before, but think highly of him." at bounding box center [552, 470] width 336 height 36
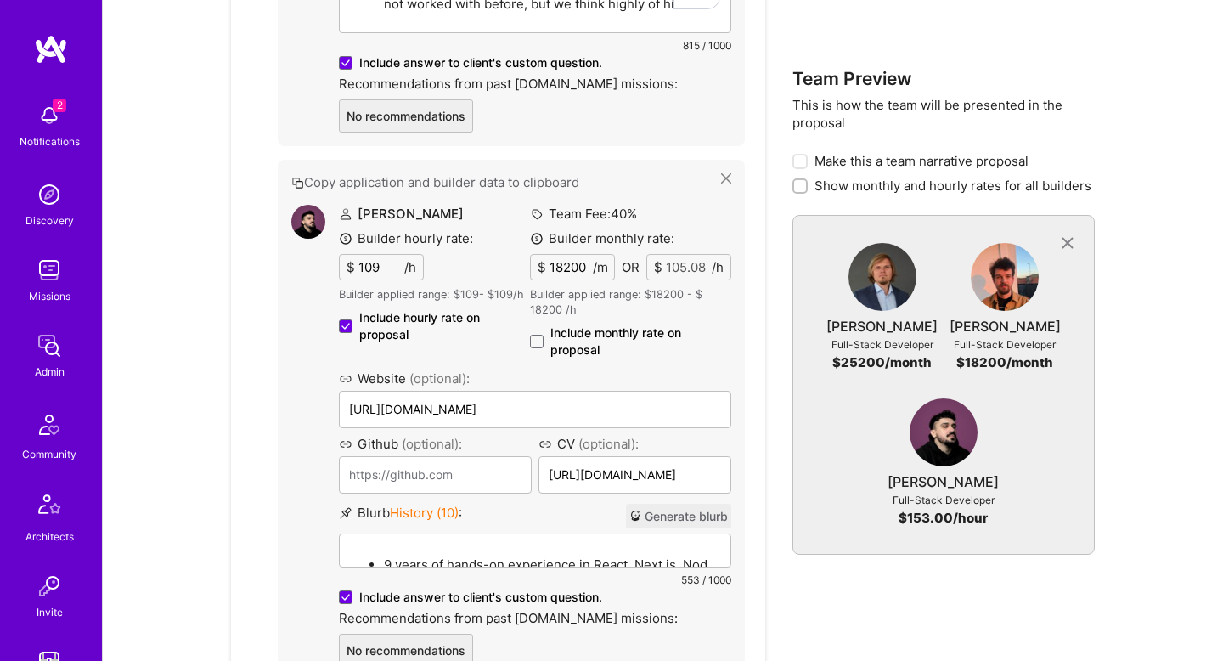
scroll to position [2733, 0]
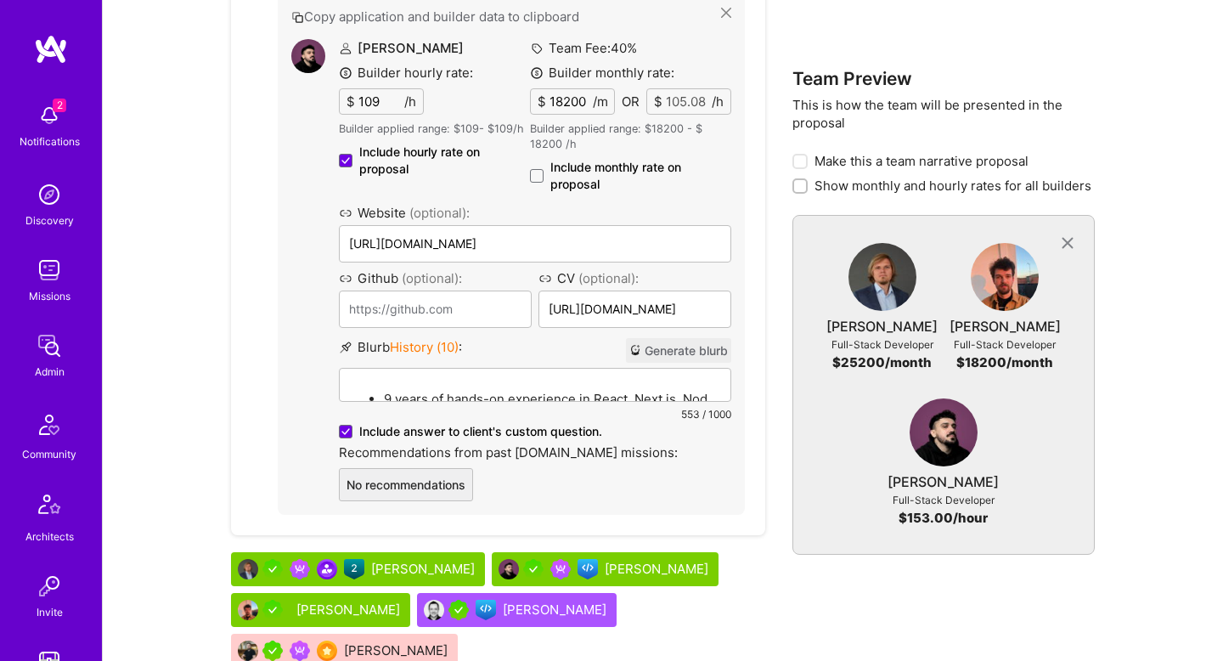
click at [482, 369] on div "[PERSON_NAME] Builder hourly rate: $ 109 /h Builder applied range: $ 109 - $ 10…" at bounding box center [535, 270] width 392 height 462
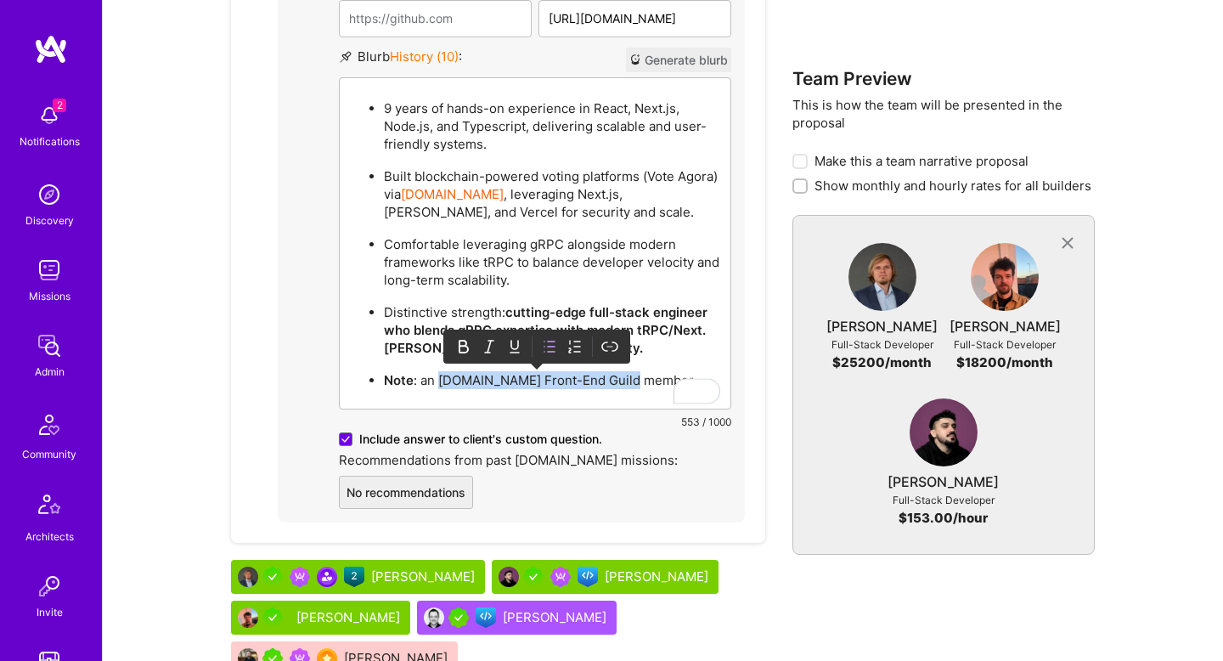
scroll to position [2598, 0]
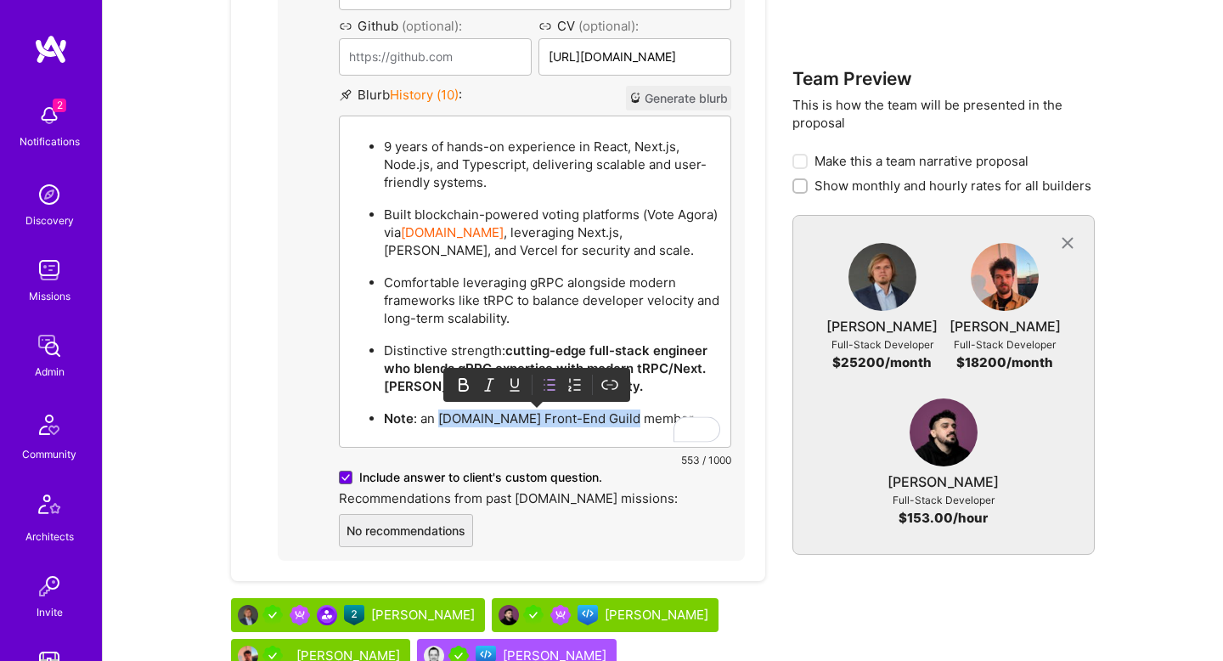
click at [485, 161] on p "9 years of hands-on experience in React, Next.js, Node.js, and Typescript, deli…" at bounding box center [552, 165] width 336 height 54
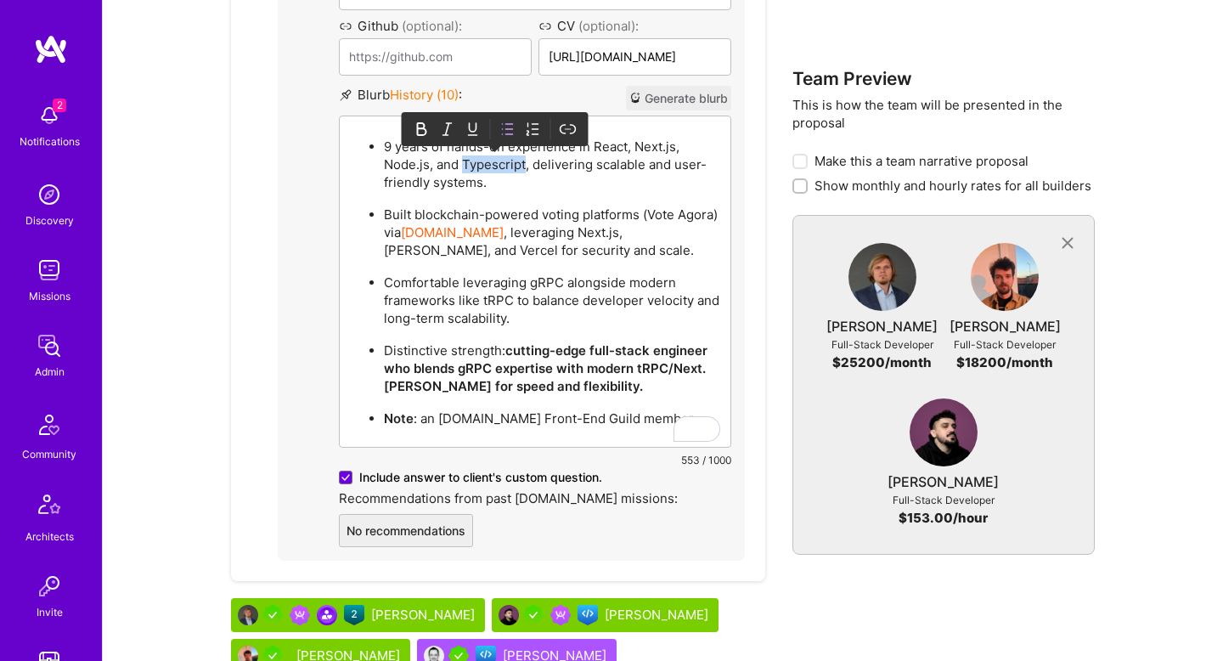
click at [485, 161] on p "9 years of hands-on experience in React, Next.js, Node.js, and Typescript, deli…" at bounding box center [552, 165] width 336 height 54
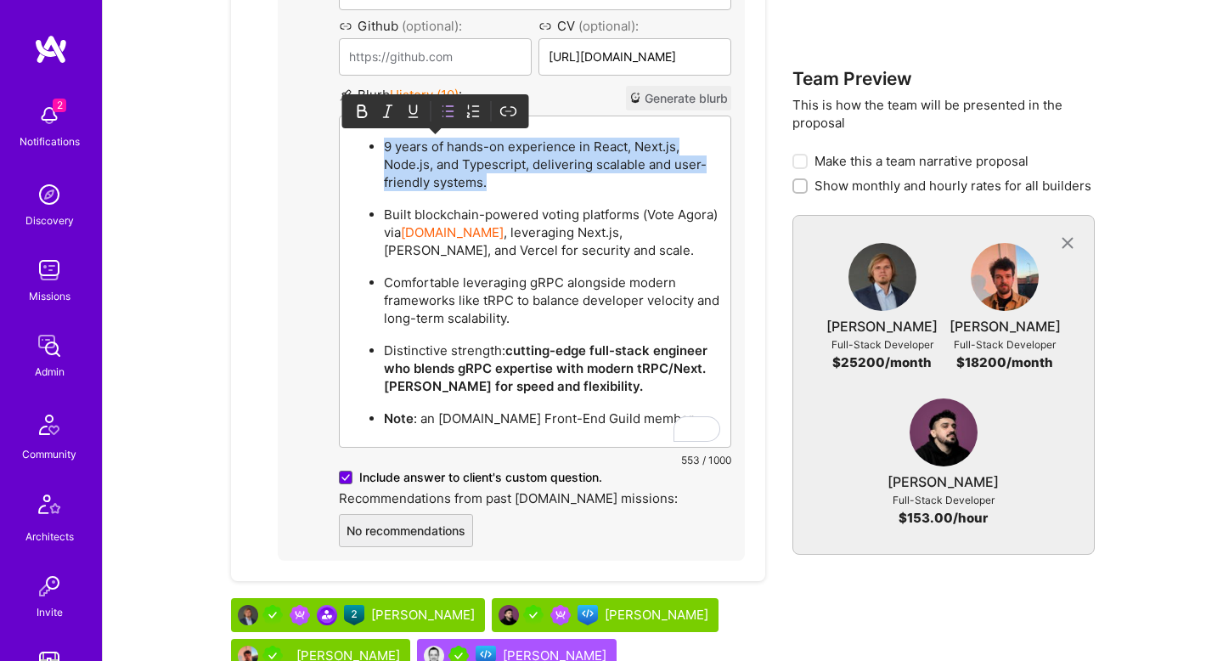
click at [573, 360] on p "Distinctive strength: cutting-edge full-stack engineer who blends gRPC expertis…" at bounding box center [552, 368] width 336 height 54
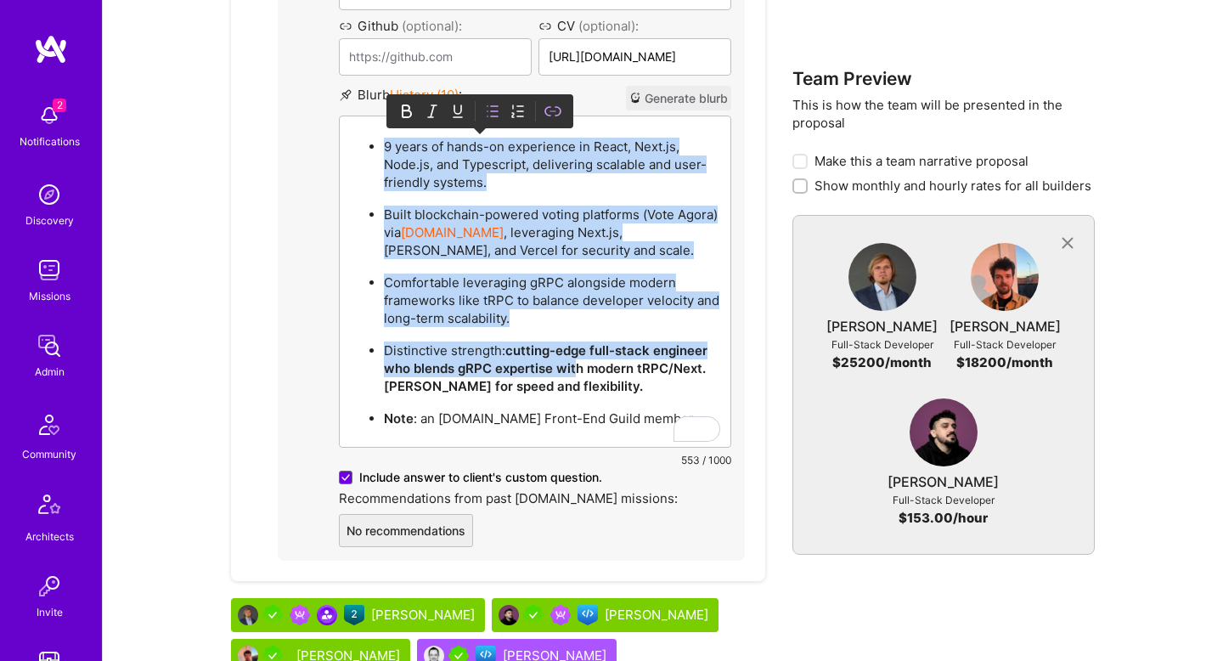
click at [600, 380] on p "Distinctive strength: cutting-edge full-stack engineer who blends gRPC expertis…" at bounding box center [552, 368] width 336 height 54
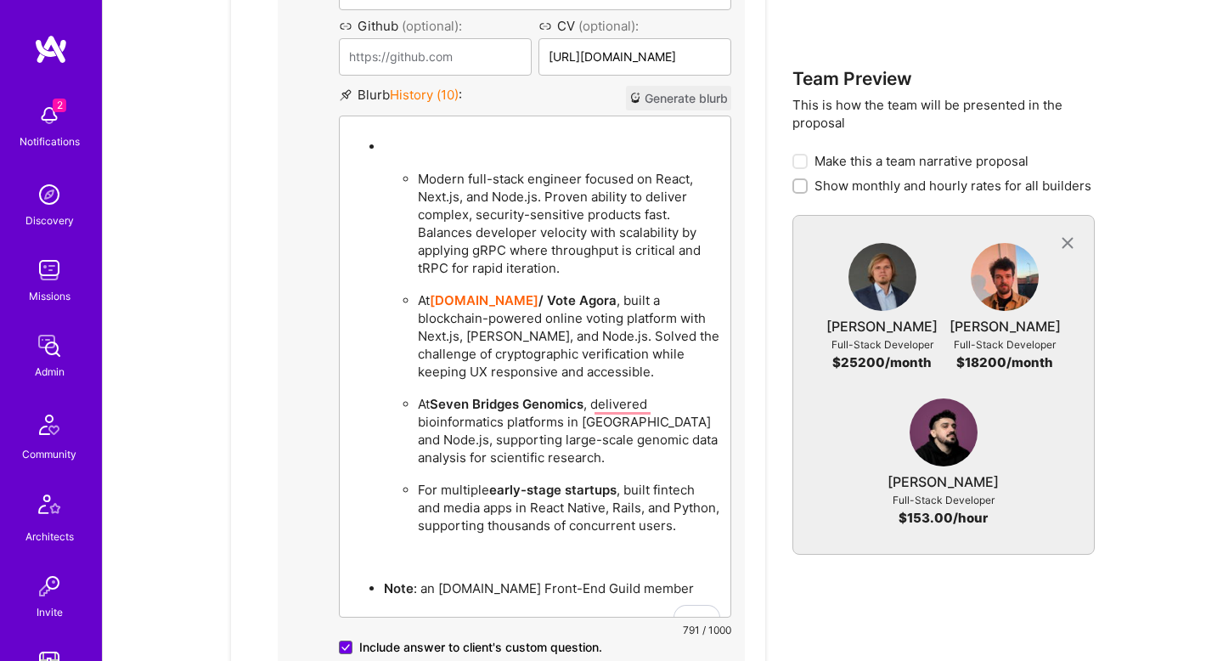
click at [578, 180] on p "Modern full-stack engineer focused on React, Next.js, and Node.js. Proven abili…" at bounding box center [569, 223] width 302 height 107
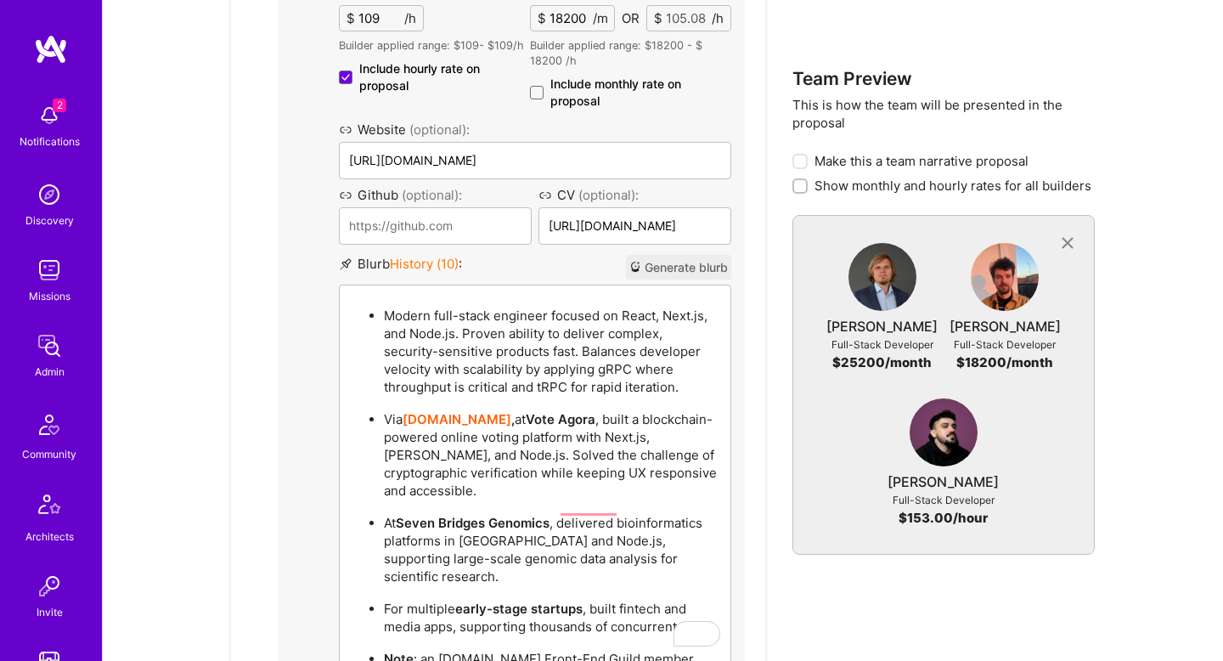
scroll to position [2370, 0]
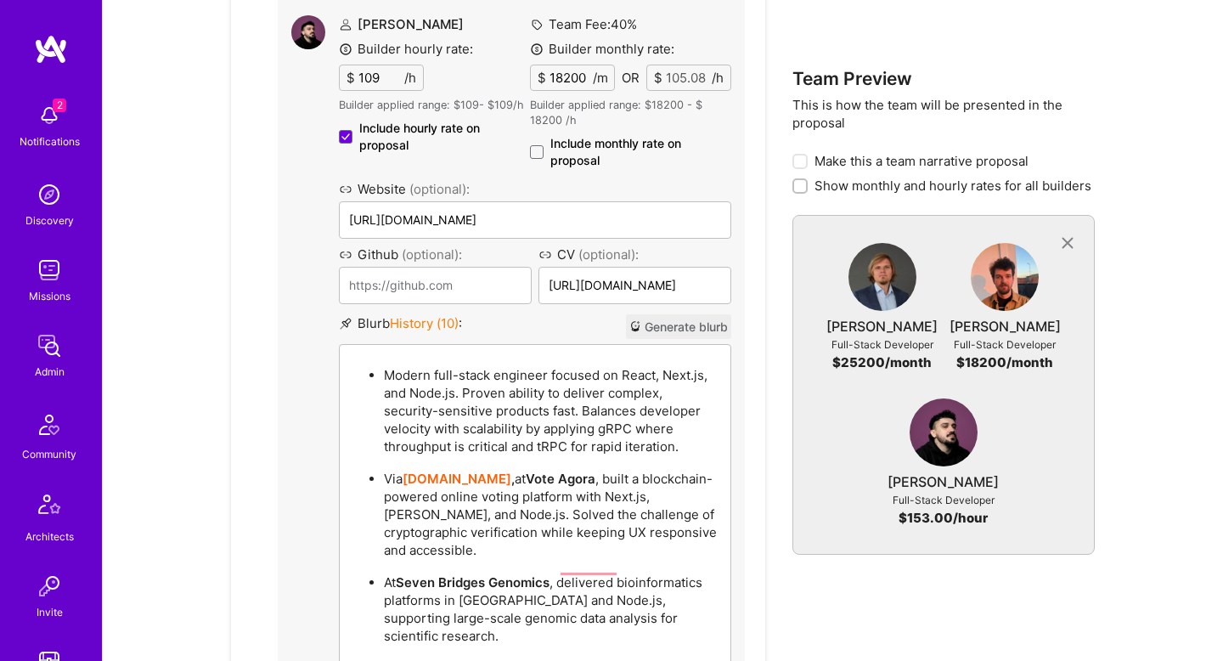
click at [409, 129] on span "Include hourly rate on proposal" at bounding box center [444, 137] width 171 height 34
click at [0, 0] on input "Include hourly rate on proposal" at bounding box center [0, 0] width 0 height 0
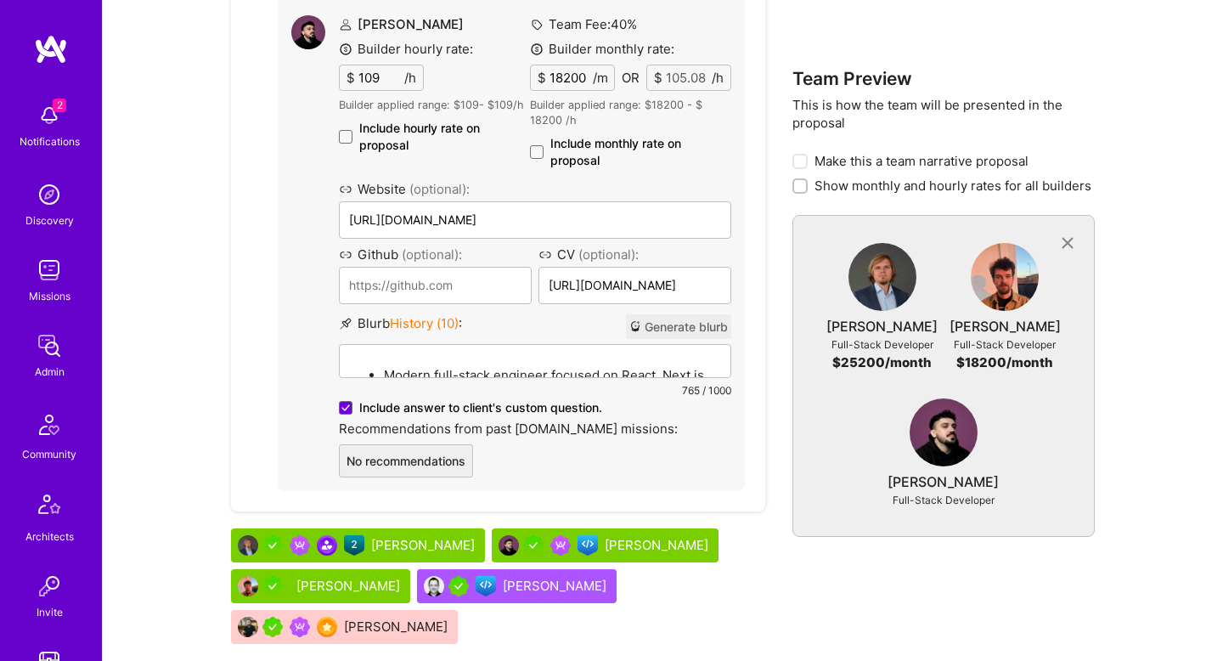
click at [577, 145] on span "Include monthly rate on proposal" at bounding box center [640, 152] width 181 height 34
click at [0, 0] on input "Include monthly rate on proposal" at bounding box center [0, 0] width 0 height 0
checkbox input "true"
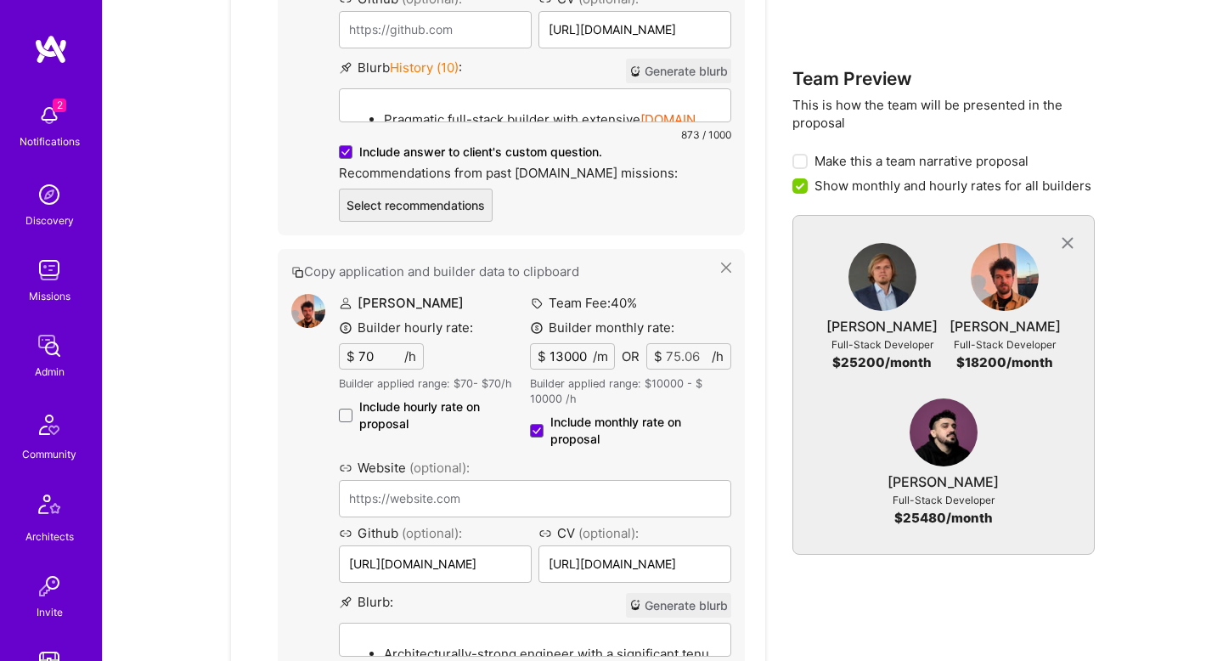
scroll to position [1556, 0]
click at [581, 354] on input "13000" at bounding box center [569, 357] width 47 height 25
type input "12000"
type input "69.28"
type input "1000"
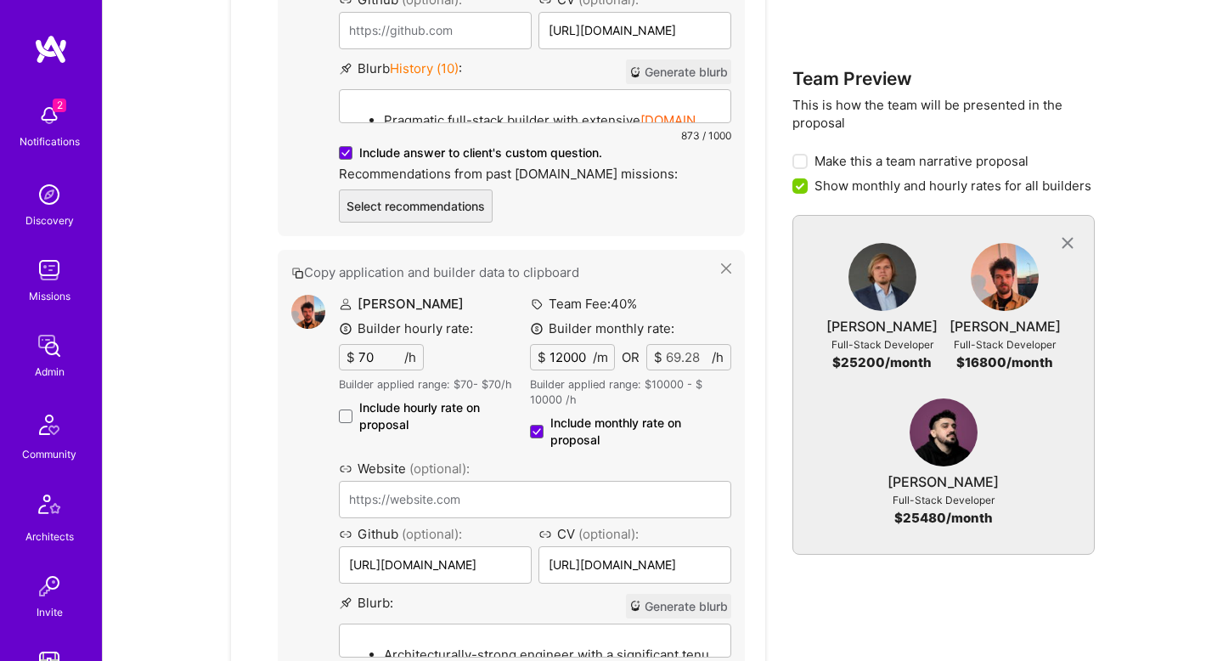
type input "5.77"
type input "12000"
type input "69.28"
type input "12000"
click at [750, 347] on div "Full-Stack Developer 3 Founding Engineer to build ProTecht’s AI intelligence pl…" at bounding box center [498, 388] width 534 height 1874
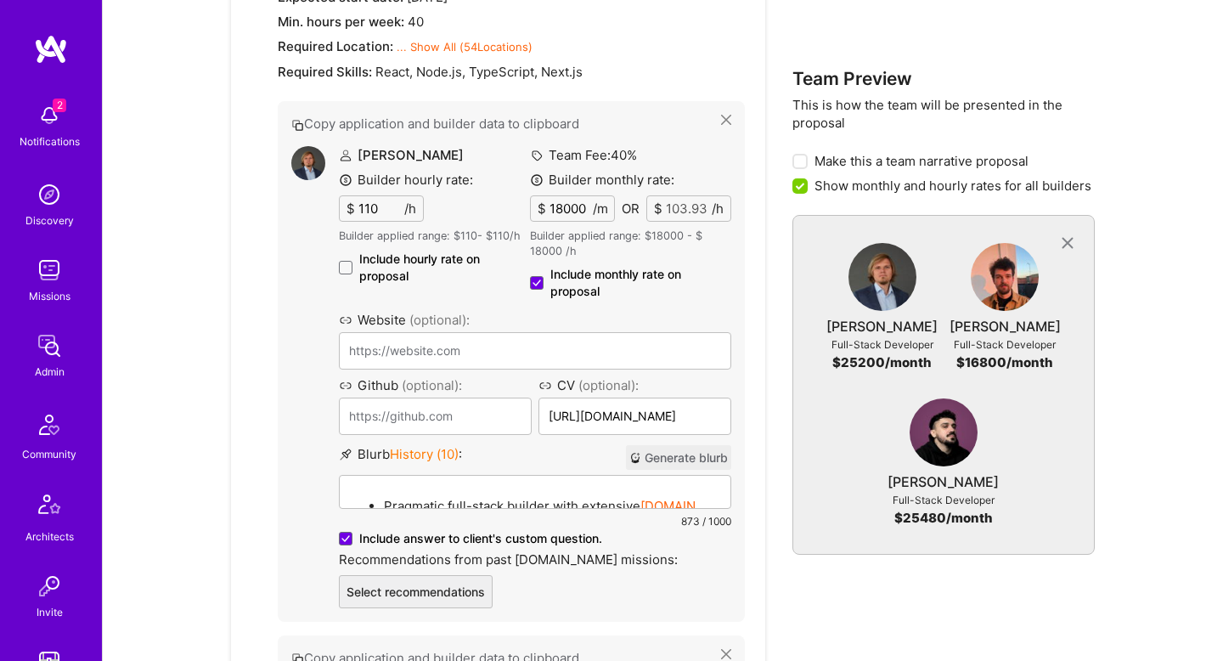
scroll to position [1154, 0]
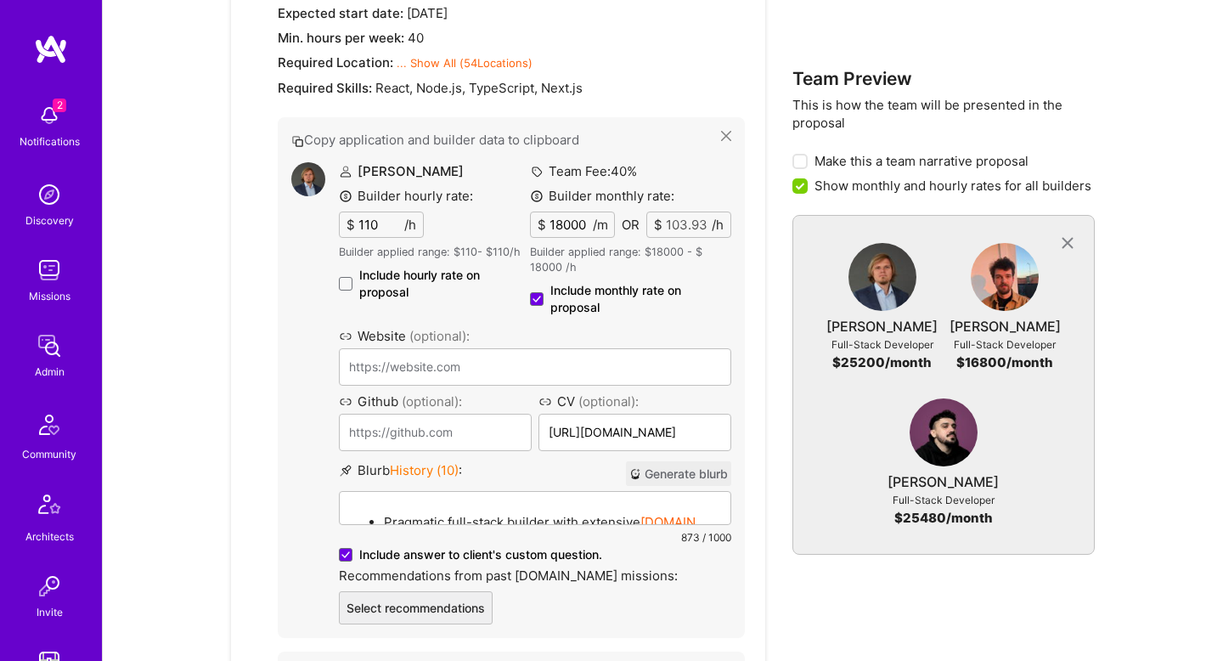
click at [572, 218] on input "18000" at bounding box center [569, 224] width 47 height 25
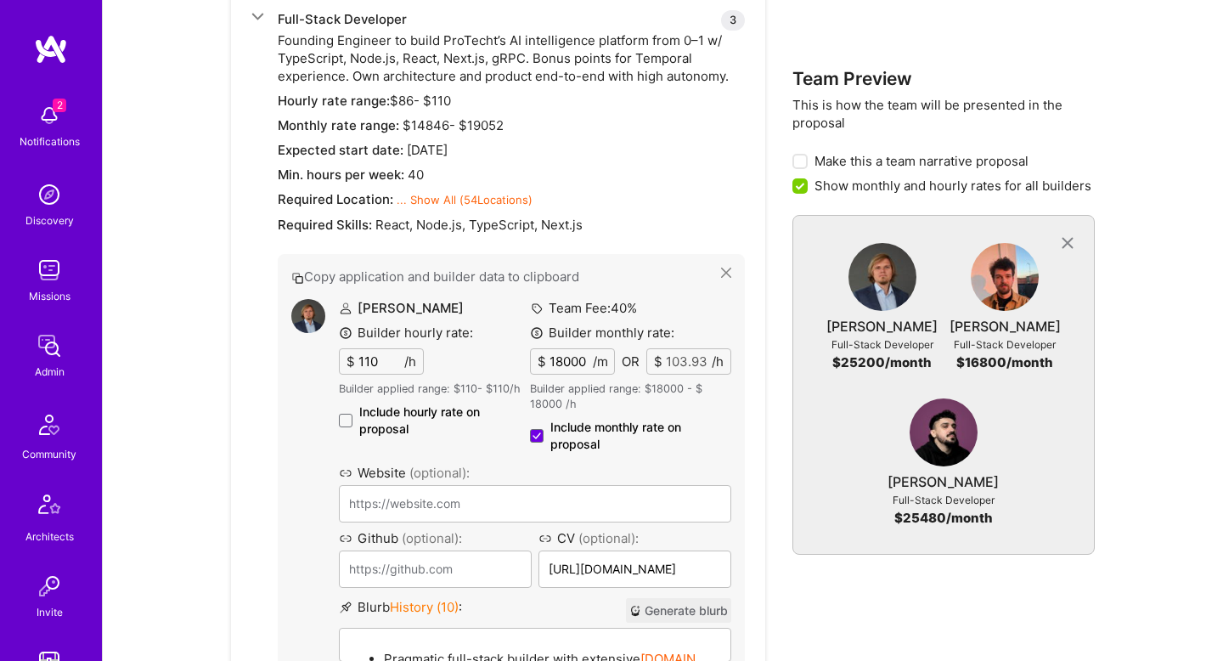
scroll to position [1007, 0]
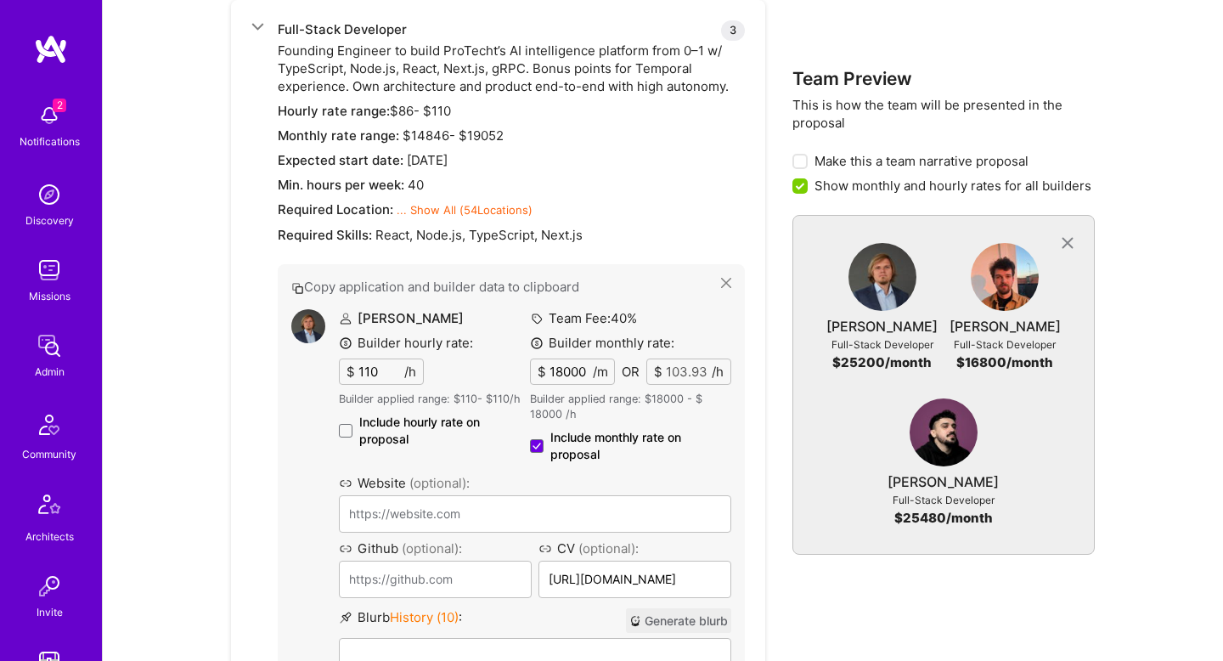
type input "1800"
type input "10.39"
type input "18500"
type input "106.81"
type input "1800"
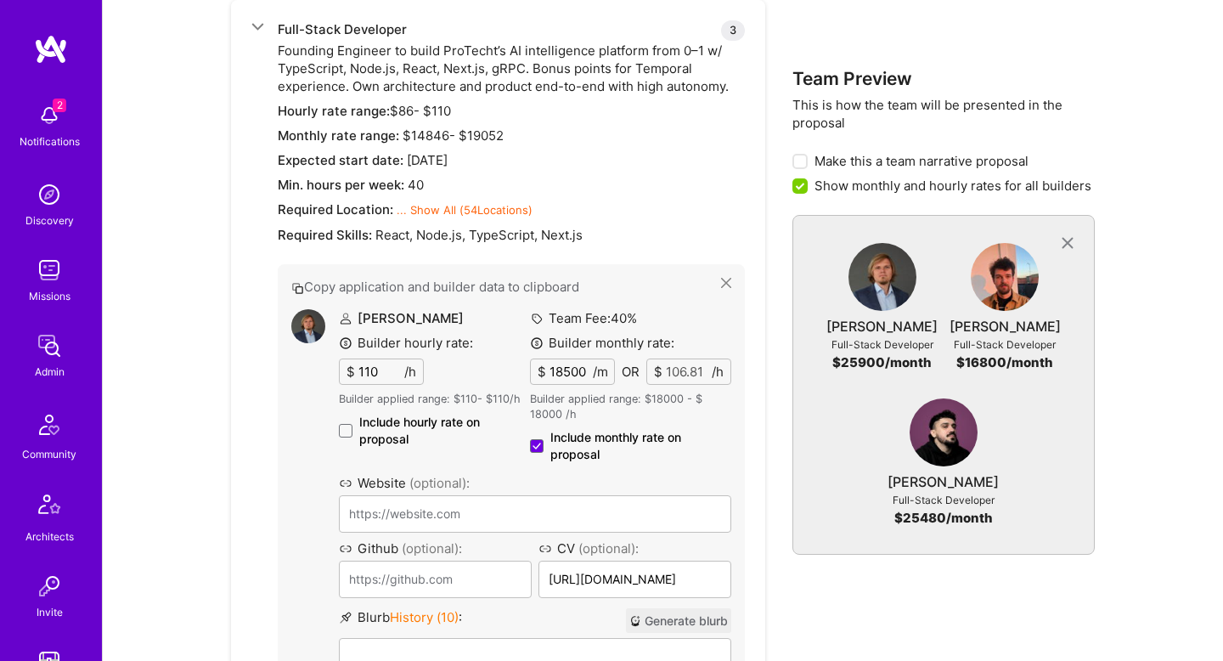
type input "10.39"
type input "18000"
type input "103.93"
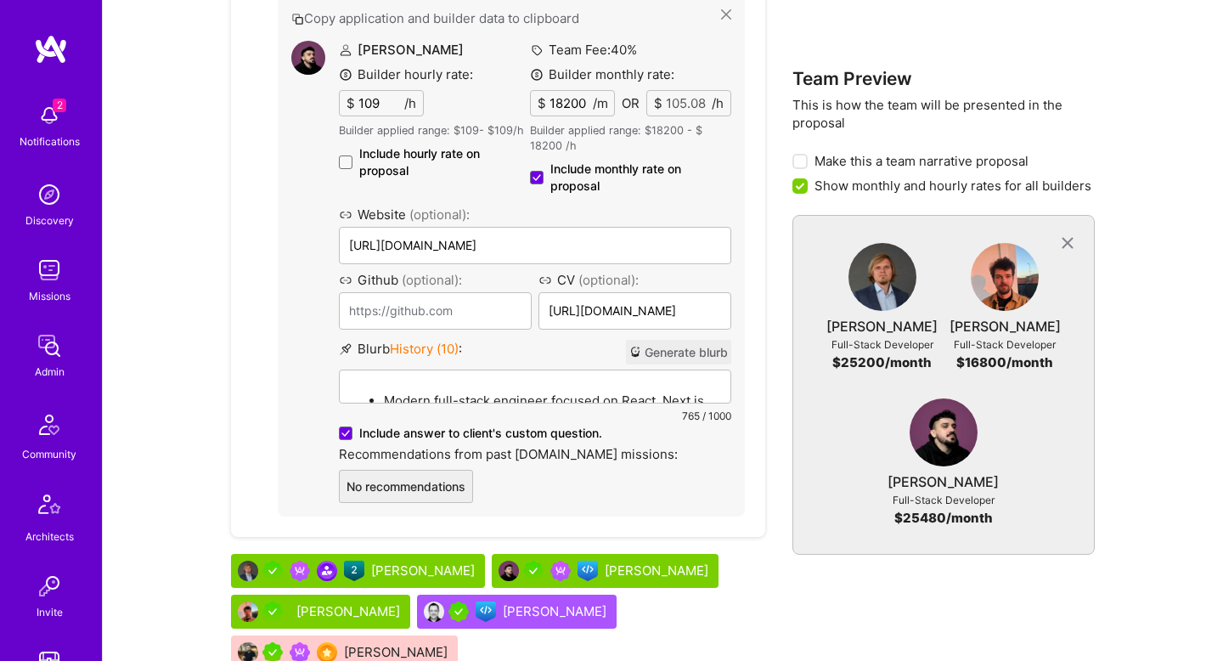
scroll to position [2347, 0]
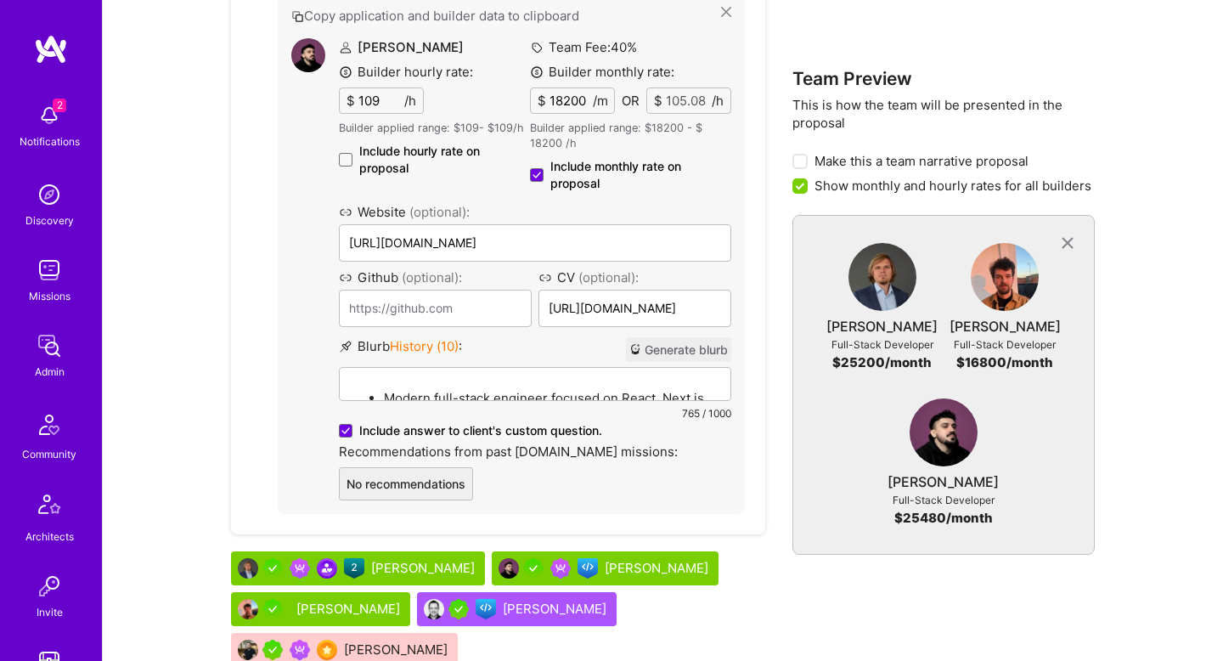
click at [563, 99] on input "18200" at bounding box center [569, 100] width 47 height 25
type input "18500"
type input "106.81"
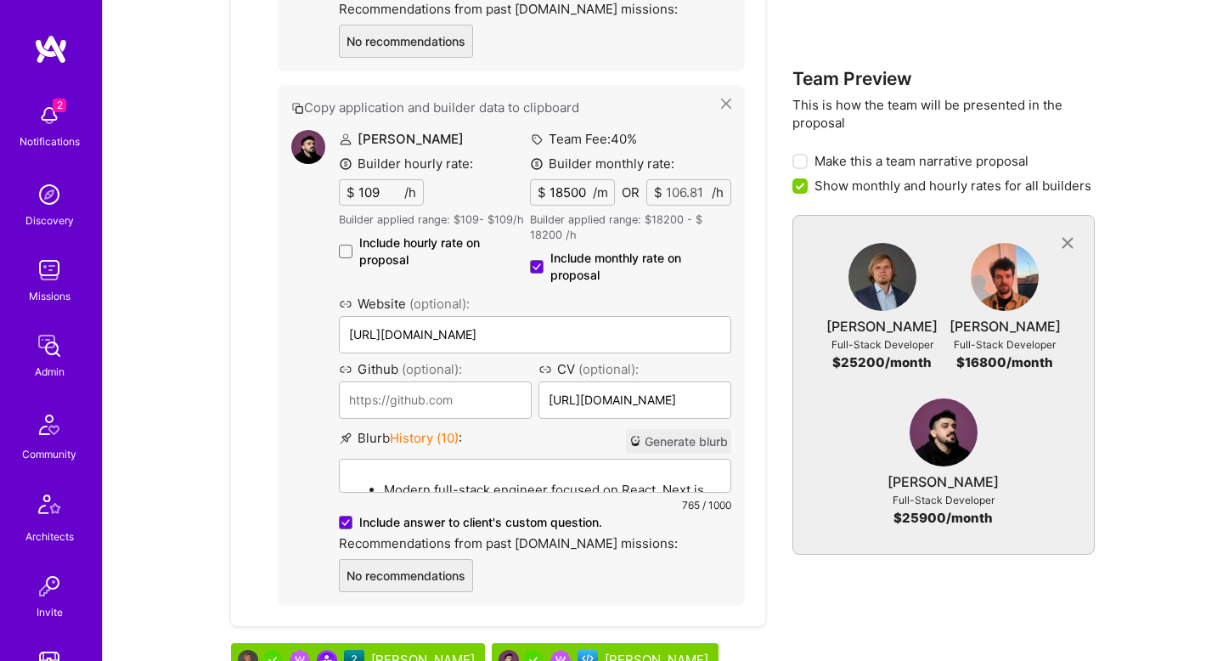
scroll to position [2567, 0]
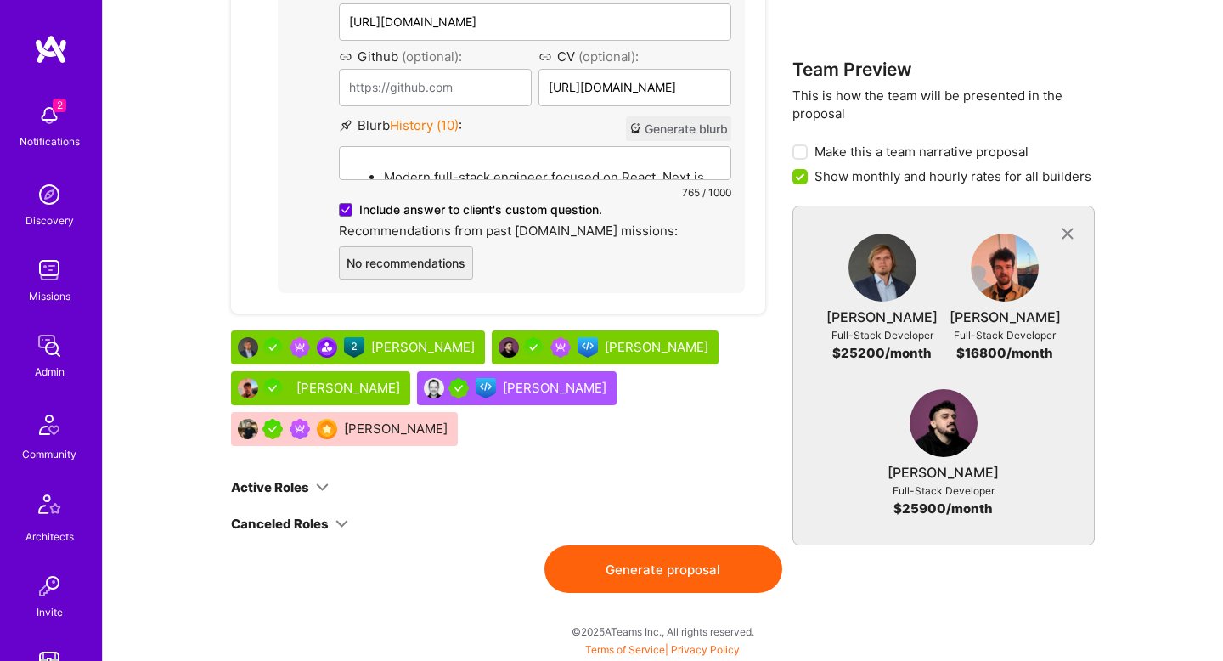
type input "18500"
click at [668, 568] on button "Generate proposal" at bounding box center [663, 569] width 238 height 48
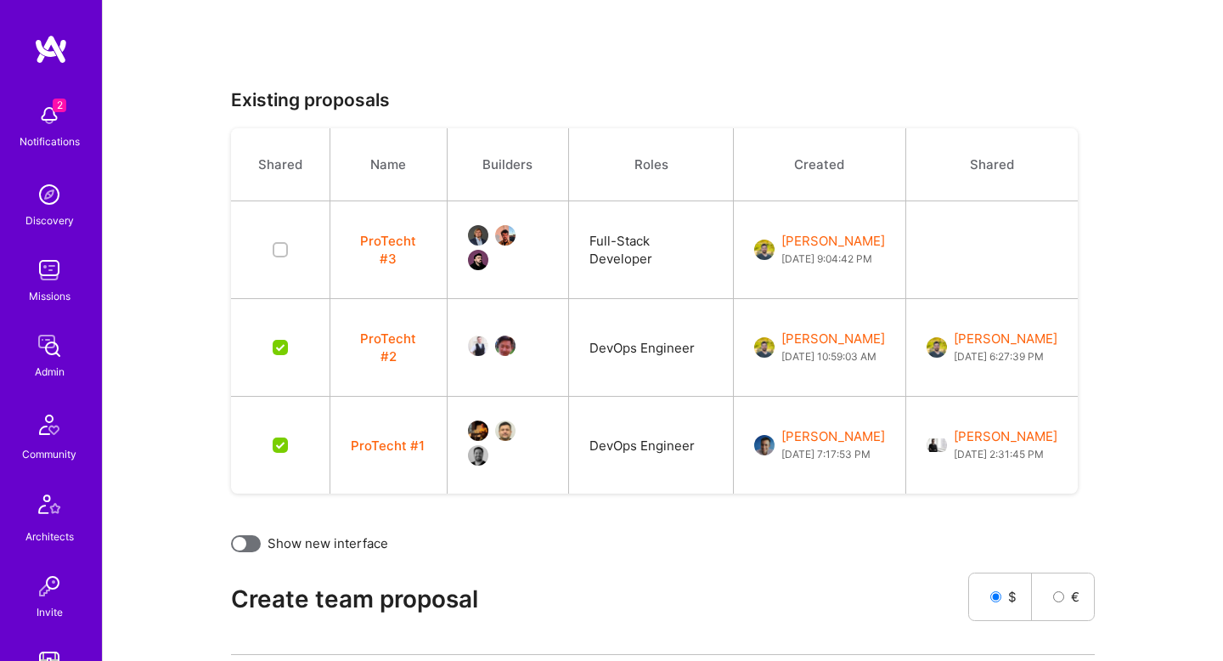
scroll to position [363, 0]
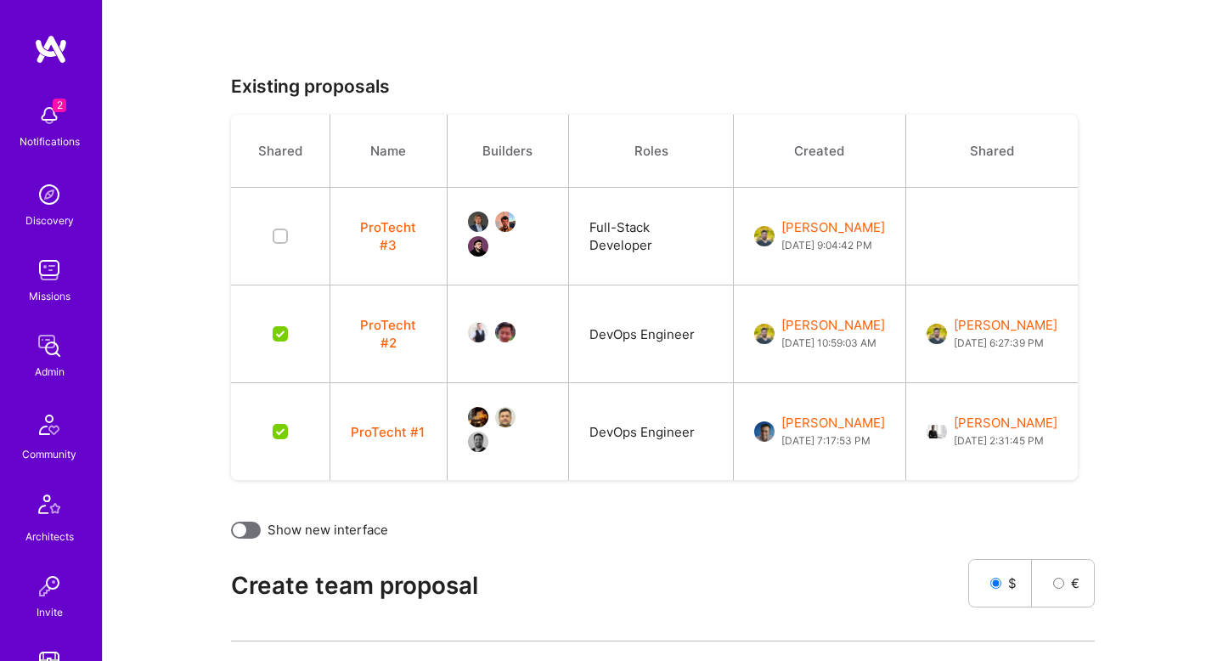
click at [397, 235] on button "ProTecht #3" at bounding box center [389, 236] width 76 height 36
